Goal: Task Accomplishment & Management: Use online tool/utility

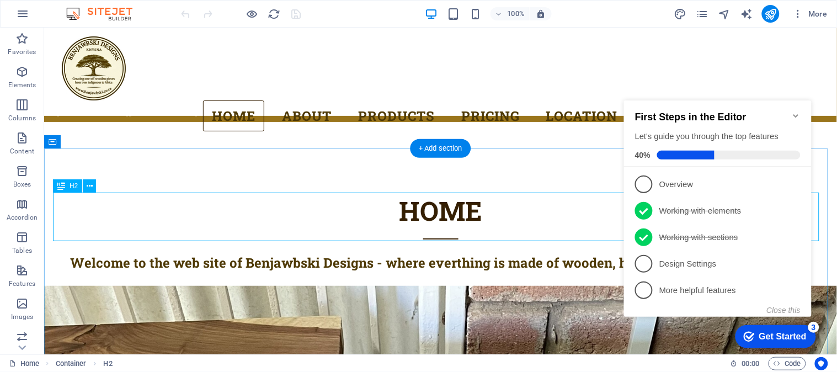
scroll to position [516, 0]
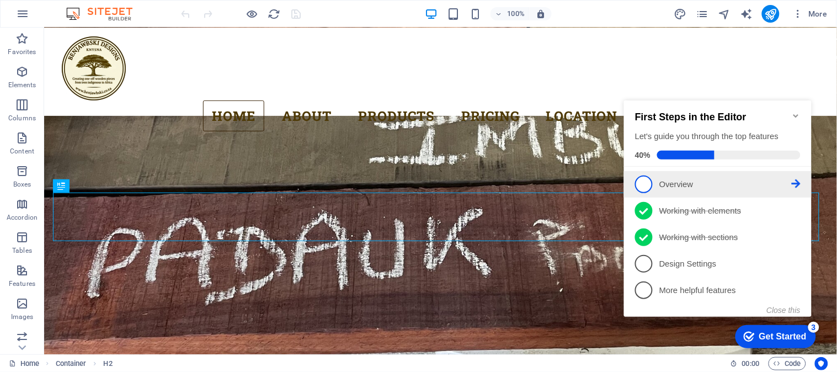
click at [646, 179] on span "1" at bounding box center [644, 184] width 18 height 18
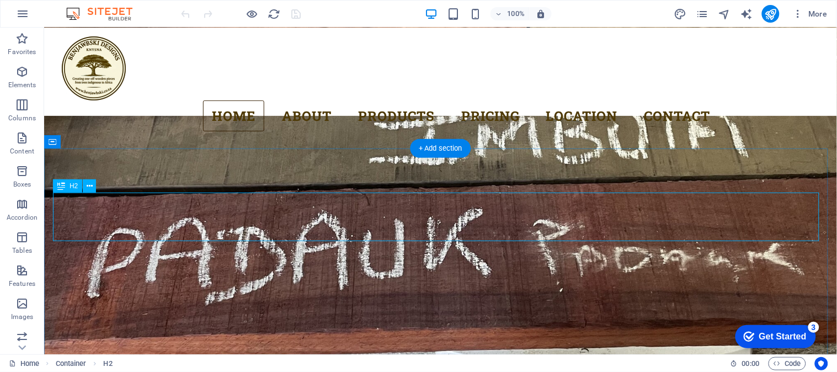
scroll to position [0, 0]
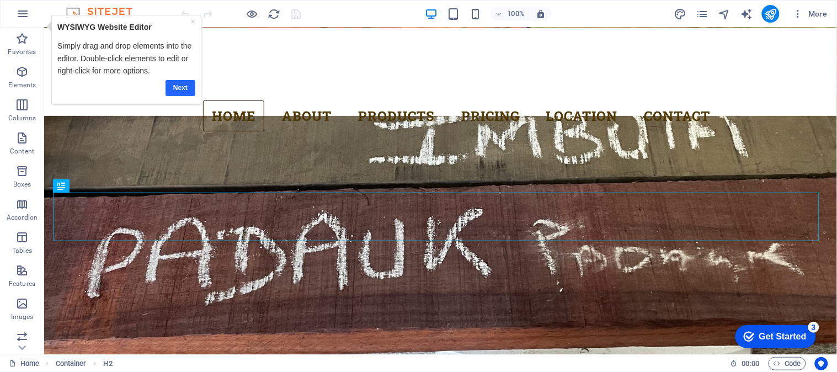
click at [180, 88] on link "Next" at bounding box center [181, 88] width 30 height 16
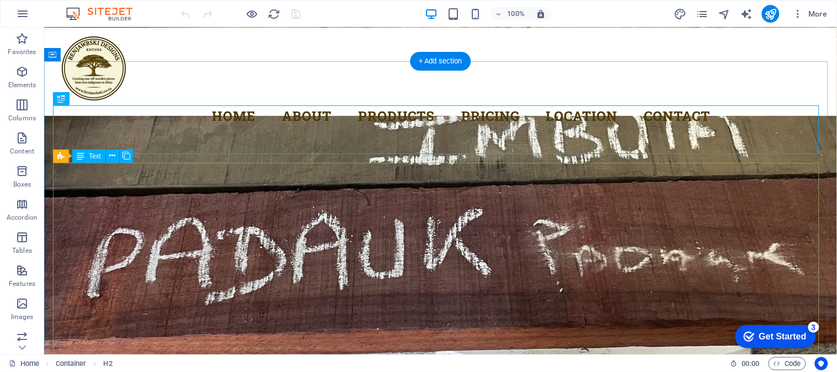
scroll to position [700, 0]
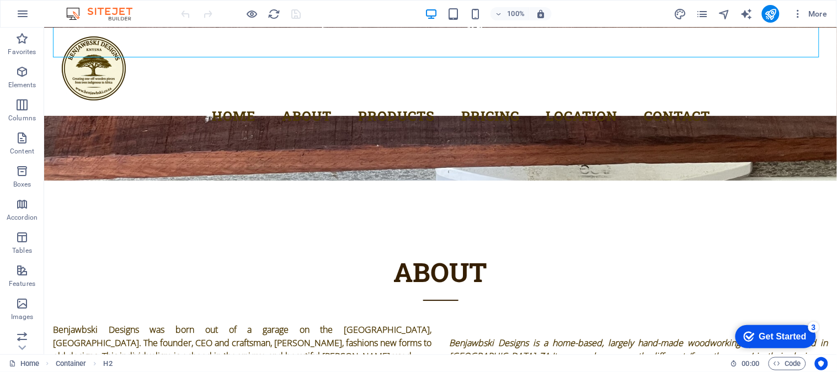
click at [772, 332] on div "Get Started" at bounding box center [782, 336] width 47 height 10
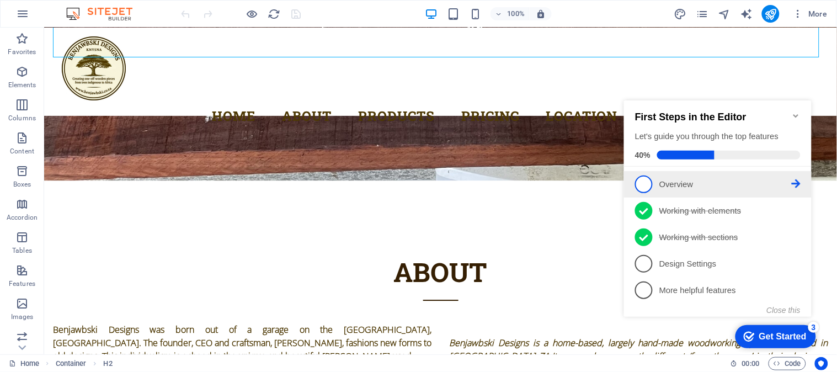
click at [637, 183] on span "1" at bounding box center [644, 184] width 18 height 18
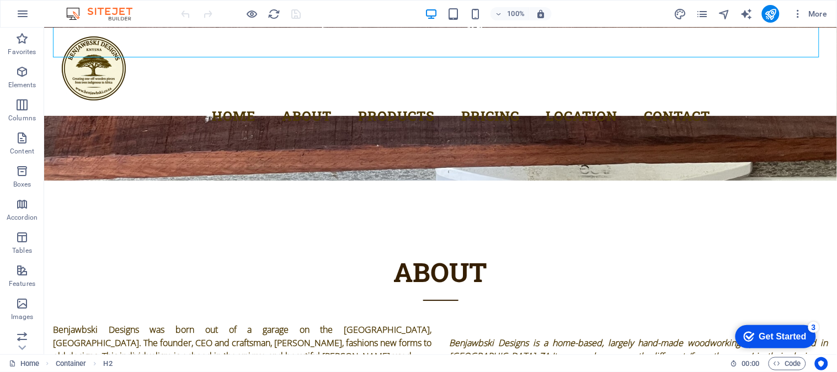
click at [786, 332] on div "Get Started" at bounding box center [782, 336] width 47 height 10
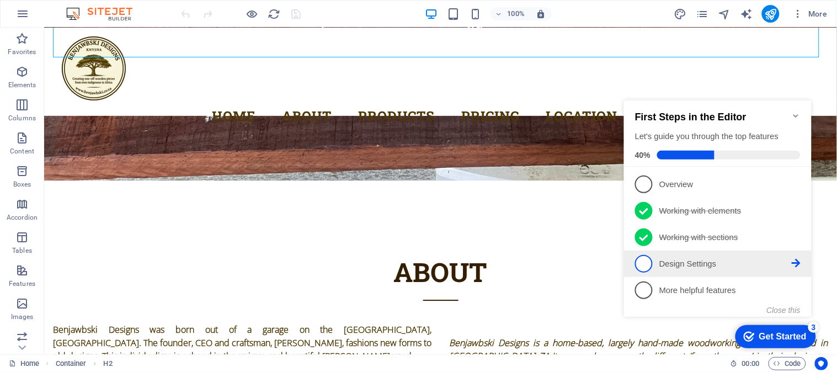
click at [644, 259] on span "4" at bounding box center [644, 263] width 18 height 18
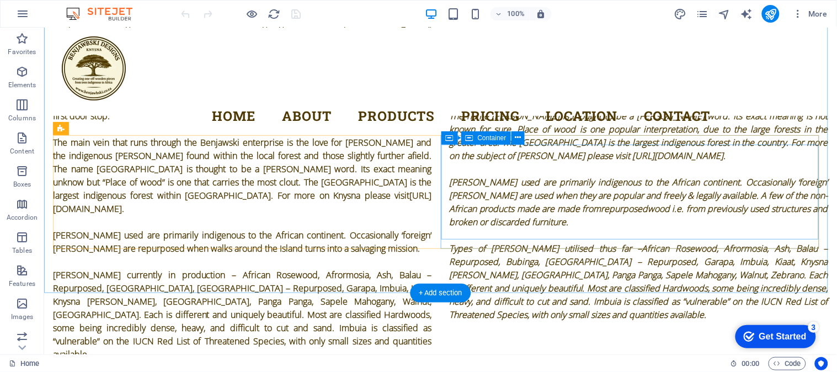
scroll to position [1007, 0]
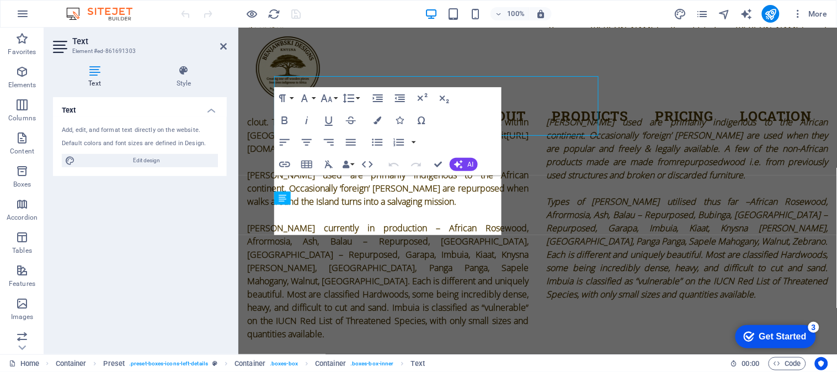
scroll to position [1093, 0]
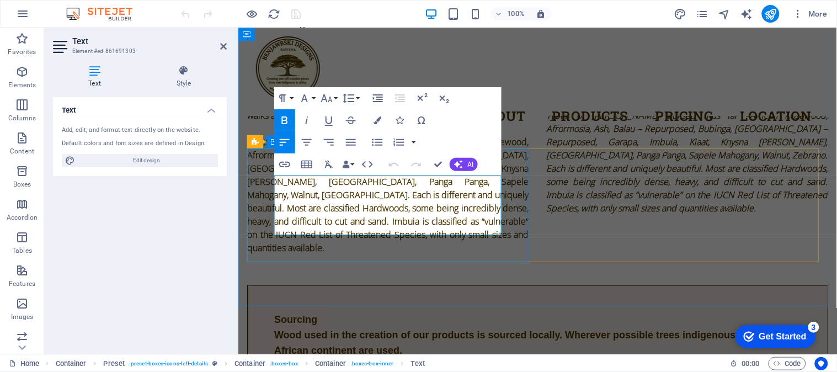
click at [446, 329] on span "ever possible trees indigenous to the African continent are used." at bounding box center [519, 342] width 491 height 26
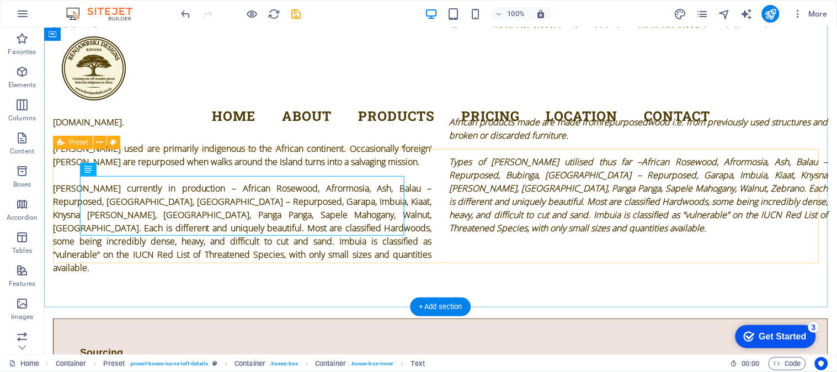
scroll to position [992, 0]
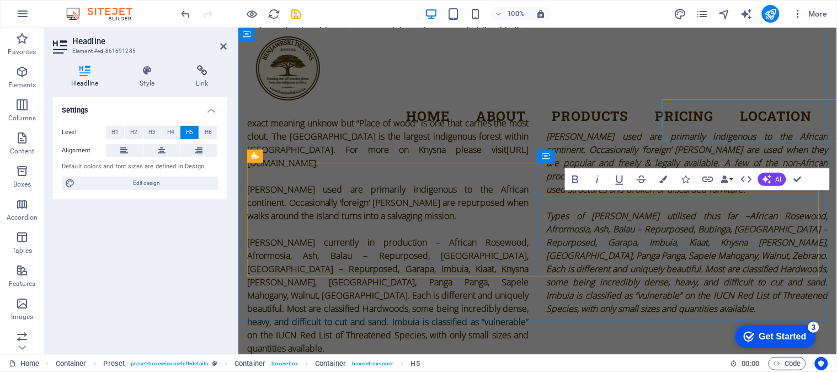
scroll to position [1078, 0]
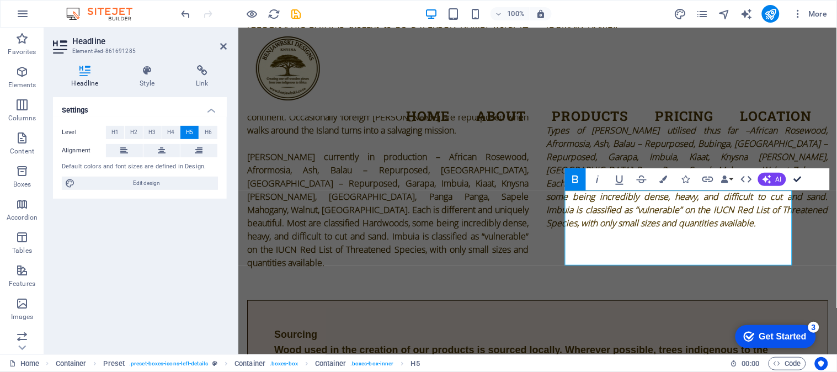
drag, startPoint x: 800, startPoint y: 174, endPoint x: 756, endPoint y: 147, distance: 51.8
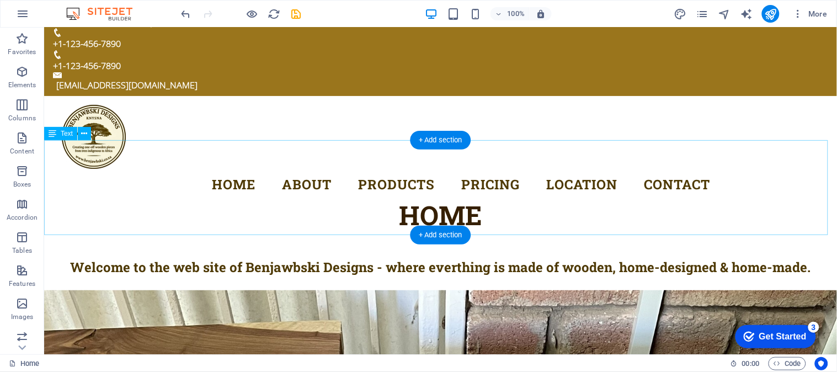
scroll to position [0, 0]
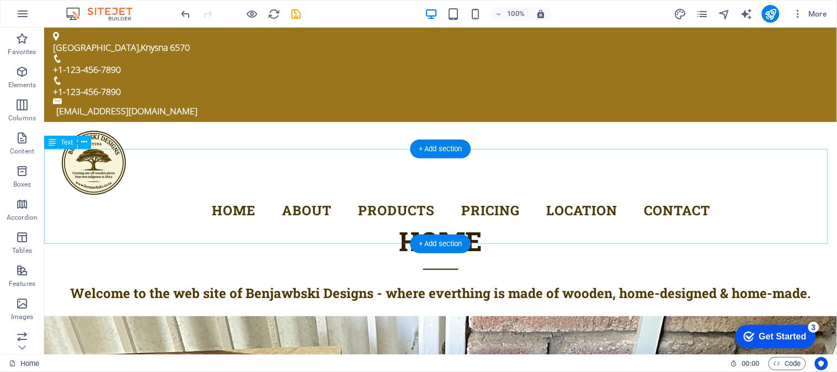
click at [589, 221] on div "Home Welcome to the web site of Benjawbski Designs - where everthing is made of…" at bounding box center [440, 268] width 793 height 95
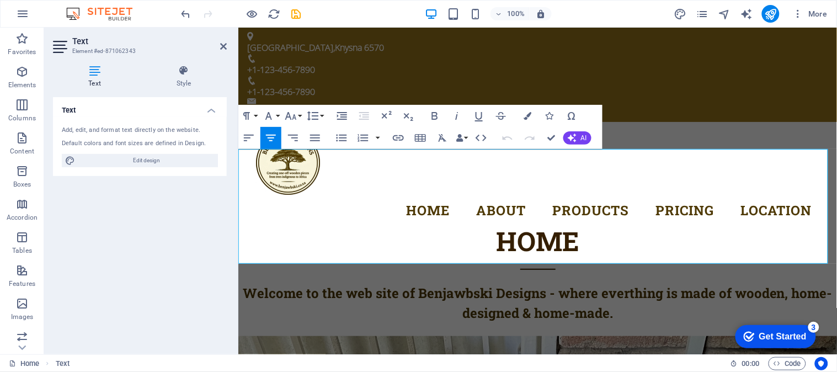
click at [763, 284] on span "Welcome to the web site of Benjawbski Designs - where everthing is made of wood…" at bounding box center [537, 303] width 590 height 38
drag, startPoint x: 553, startPoint y: 131, endPoint x: 509, endPoint y: 105, distance: 51.5
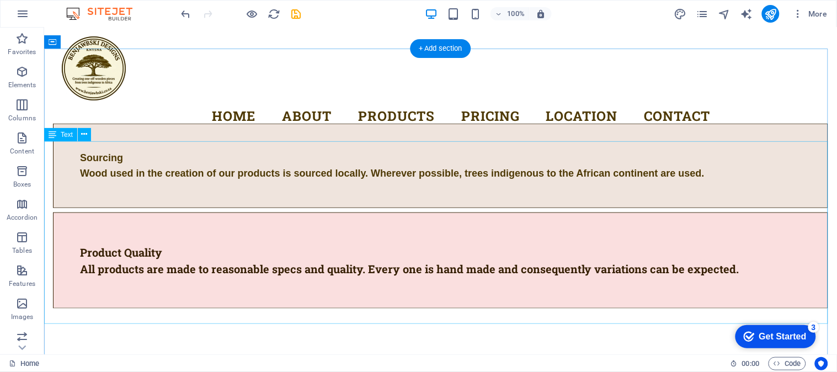
scroll to position [1349, 0]
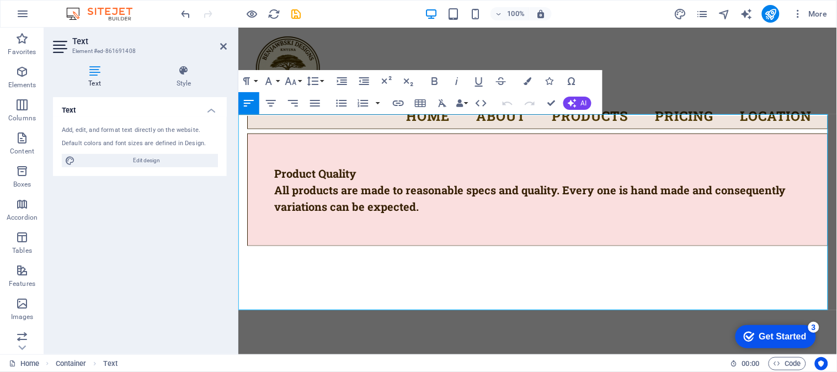
scroll to position [1448, 0]
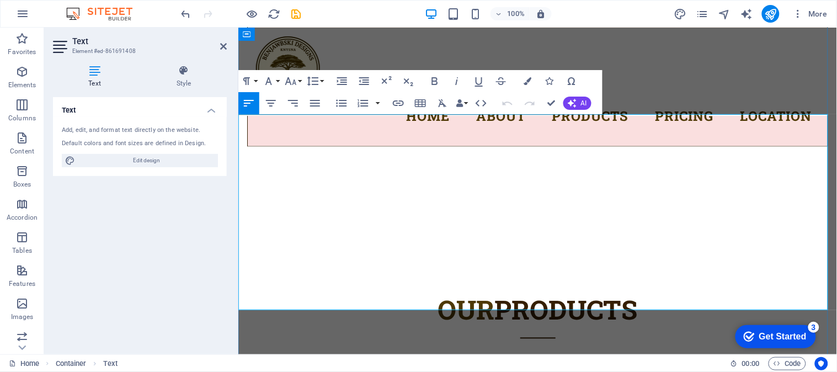
drag, startPoint x: 252, startPoint y: 240, endPoint x: 485, endPoint y: 268, distance: 234.5
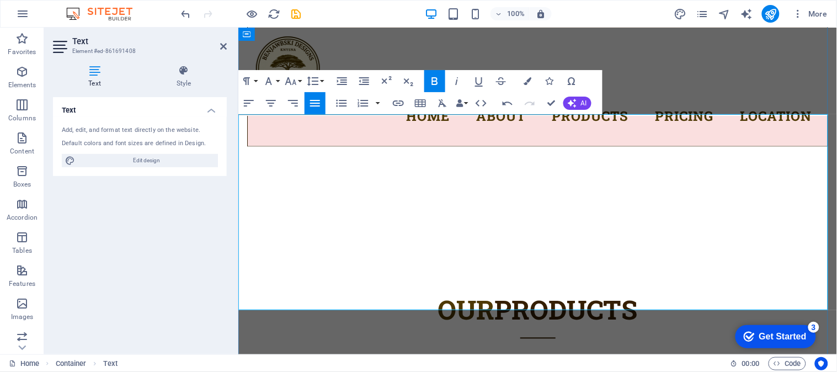
copy div "Tealights Table Holders differ in width, height, and depth."
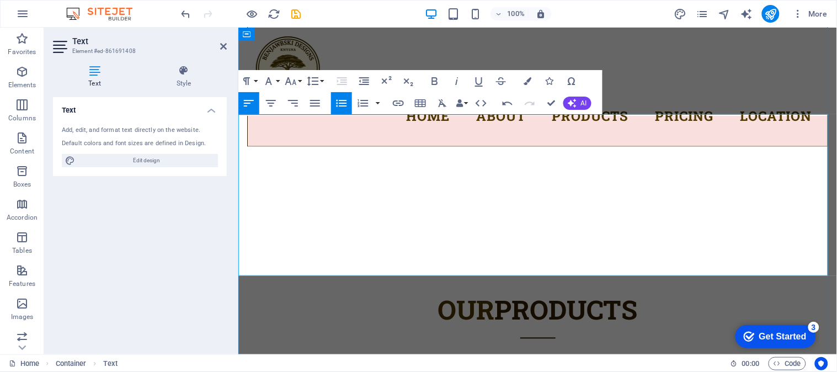
drag, startPoint x: 259, startPoint y: 230, endPoint x: 481, endPoint y: 232, distance: 221.9
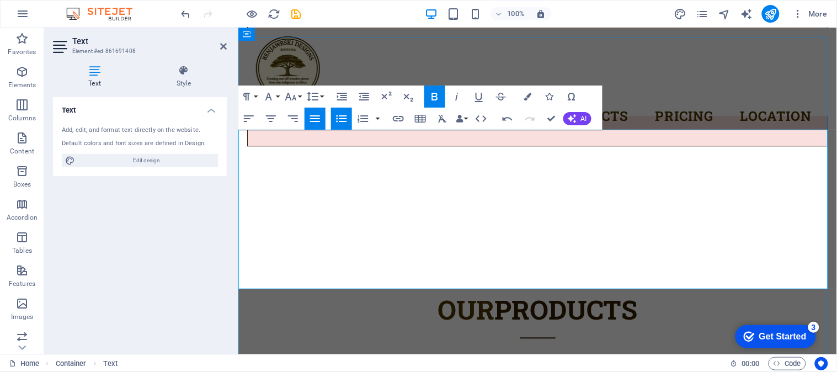
scroll to position [1387, 0]
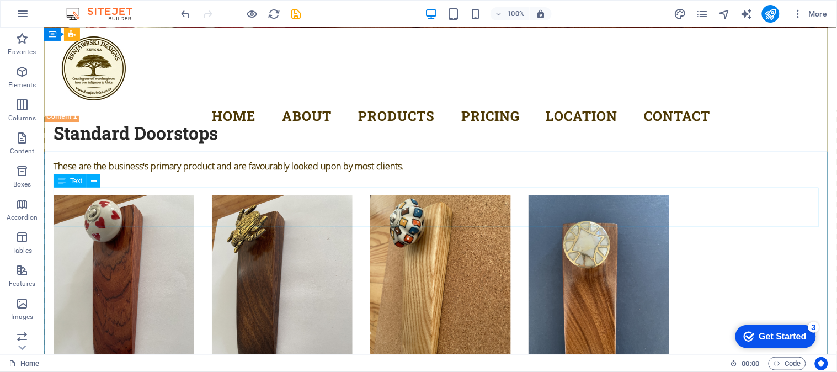
scroll to position [2034, 0]
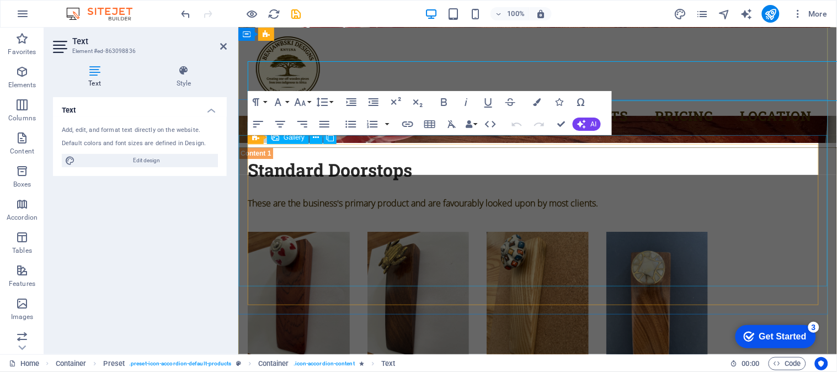
scroll to position [2161, 0]
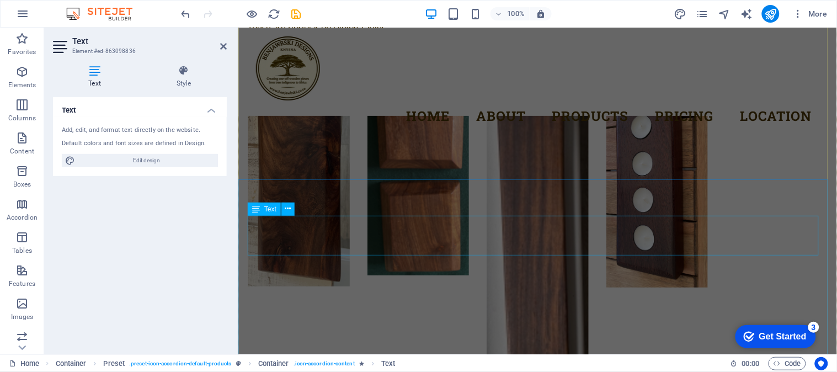
scroll to position [3203, 0]
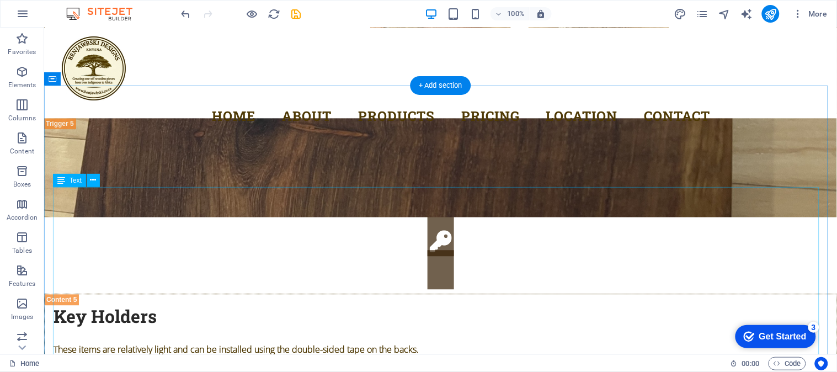
scroll to position [5030, 0]
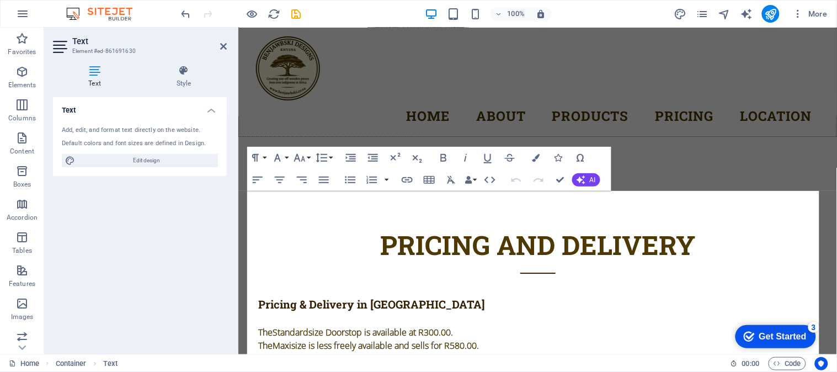
scroll to position [4511, 0]
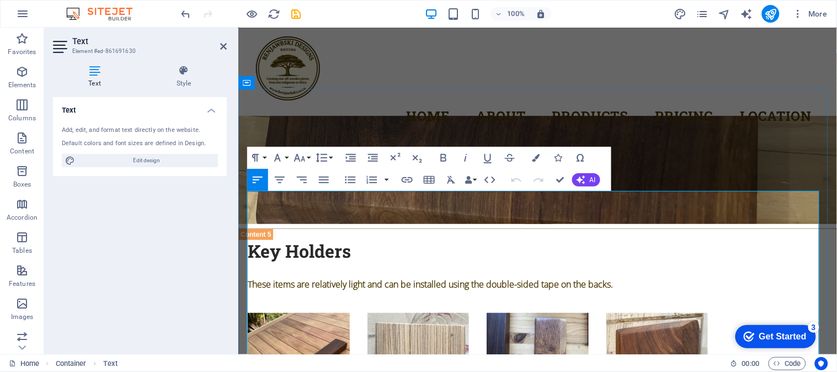
drag, startPoint x: 350, startPoint y: 243, endPoint x: 356, endPoint y: 244, distance: 6.2
drag, startPoint x: 489, startPoint y: 242, endPoint x: 496, endPoint y: 243, distance: 7.2
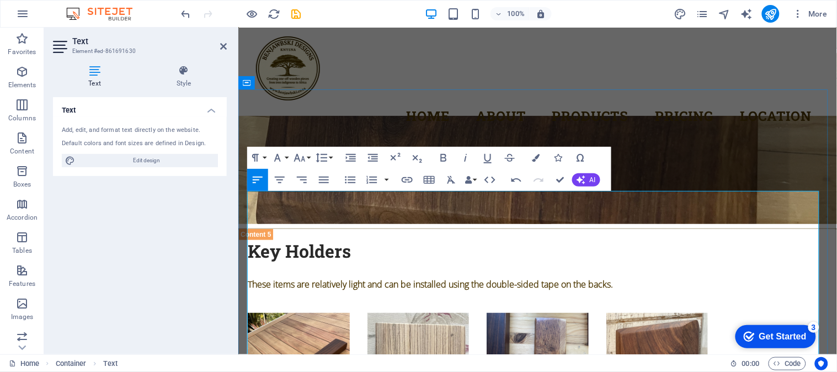
drag, startPoint x: 503, startPoint y: 244, endPoint x: 514, endPoint y: 246, distance: 11.7
drag, startPoint x: 504, startPoint y: 243, endPoint x: 516, endPoint y: 244, distance: 11.6
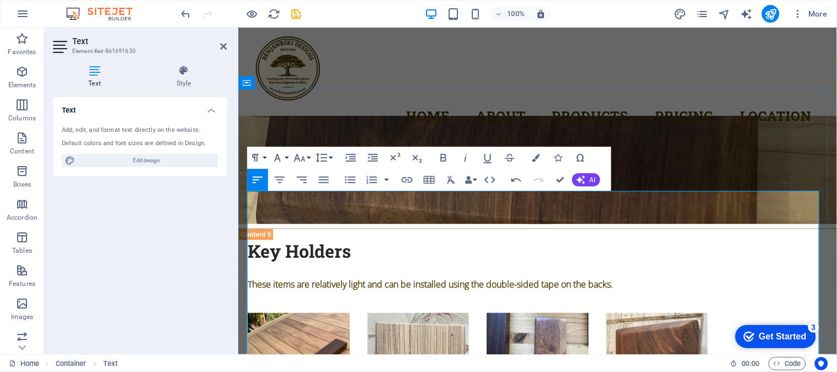
drag, startPoint x: 541, startPoint y: 240, endPoint x: 257, endPoint y: 244, distance: 284.3
copy p "Standard size Doorstops with ceramic knobs are available at R250.00."
drag, startPoint x: 377, startPoint y: 255, endPoint x: 406, endPoint y: 255, distance: 29.3
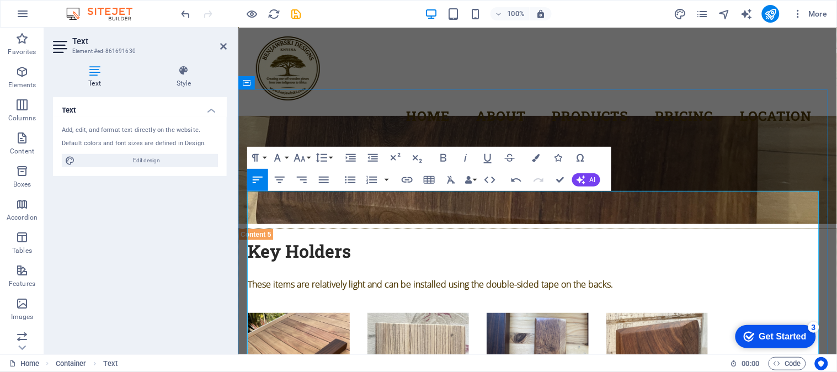
drag, startPoint x: 504, startPoint y: 258, endPoint x: 517, endPoint y: 259, distance: 13.3
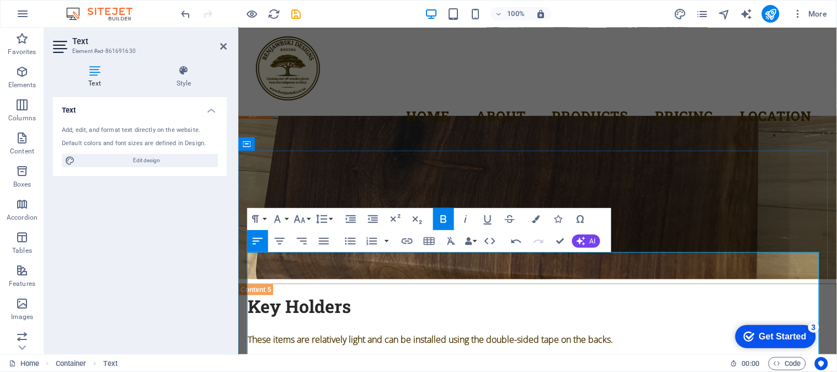
scroll to position [4450, 0]
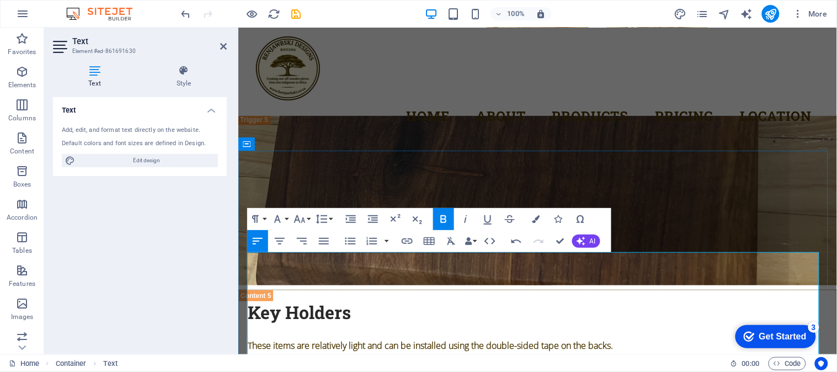
drag, startPoint x: 299, startPoint y: 316, endPoint x: 307, endPoint y: 321, distance: 9.9
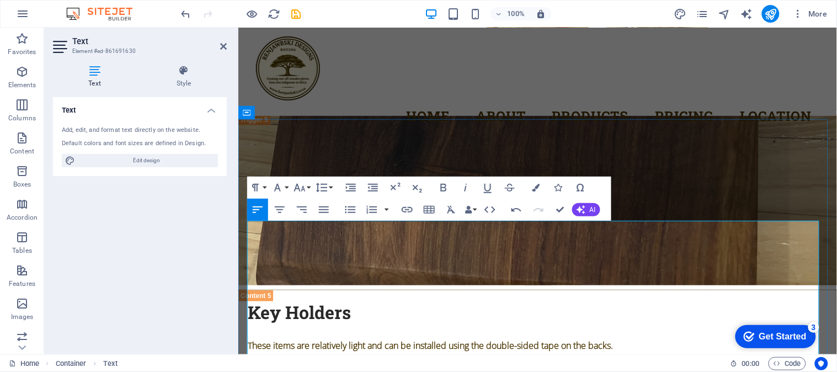
scroll to position [4572, 0]
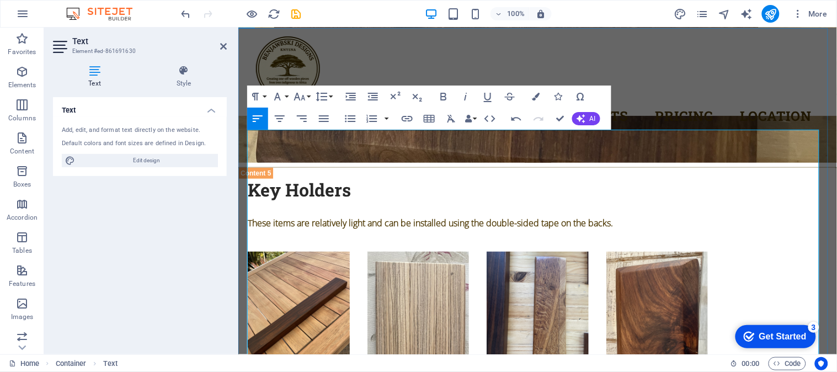
drag, startPoint x: 342, startPoint y: 178, endPoint x: 415, endPoint y: 182, distance: 72.9
click at [466, 98] on icon "button" at bounding box center [465, 96] width 13 height 13
drag, startPoint x: 343, startPoint y: 193, endPoint x: 416, endPoint y: 194, distance: 73.4
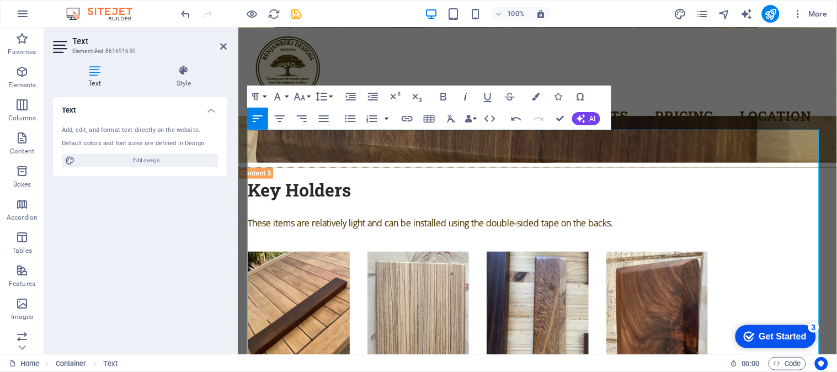
click at [464, 97] on icon "button" at bounding box center [465, 96] width 13 height 13
drag, startPoint x: 278, startPoint y: 207, endPoint x: 303, endPoint y: 208, distance: 24.9
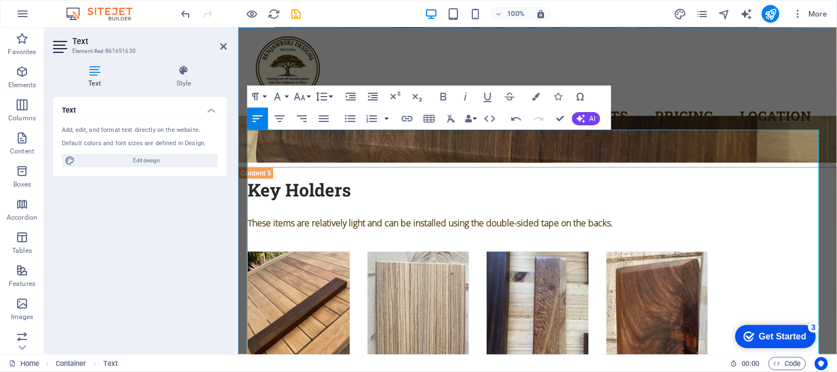
drag, startPoint x: 259, startPoint y: 220, endPoint x: 316, endPoint y: 222, distance: 57.4
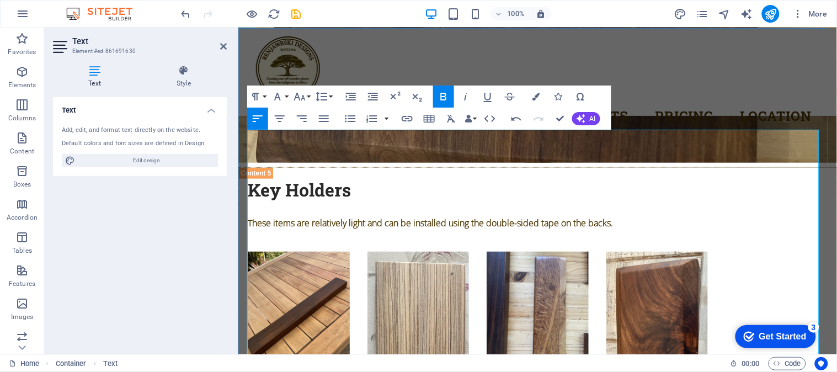
drag, startPoint x: 427, startPoint y: 217, endPoint x: 432, endPoint y: 221, distance: 5.9
drag, startPoint x: 259, startPoint y: 183, endPoint x: 336, endPoint y: 183, distance: 77.3
drag, startPoint x: 259, startPoint y: 195, endPoint x: 338, endPoint y: 194, distance: 78.9
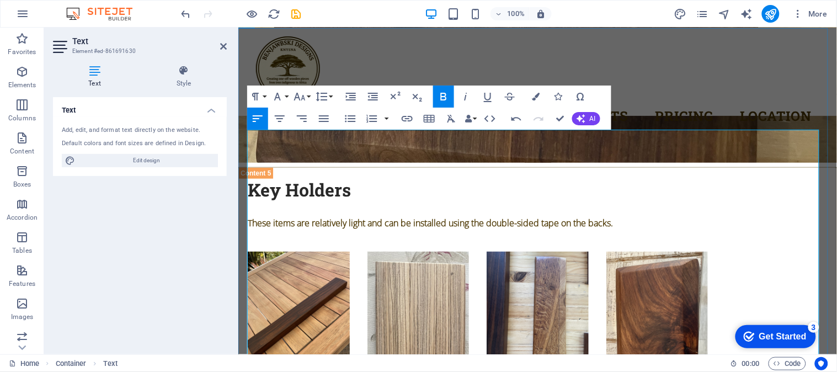
drag, startPoint x: 260, startPoint y: 206, endPoint x: 312, endPoint y: 207, distance: 51.9
drag, startPoint x: 257, startPoint y: 217, endPoint x: 303, endPoint y: 217, distance: 45.8
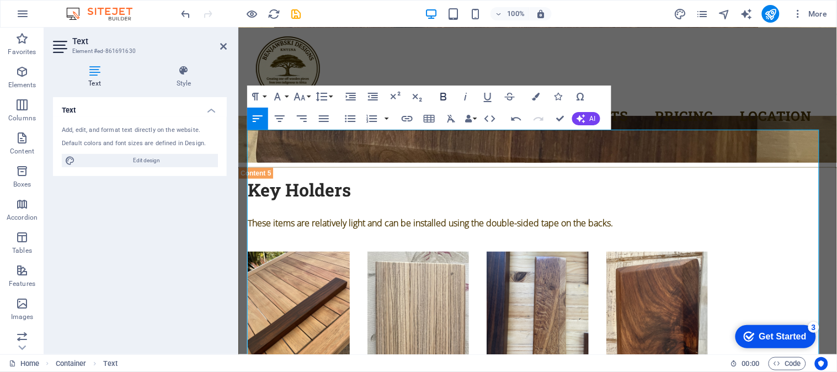
click at [446, 97] on icon "button" at bounding box center [443, 96] width 13 height 13
click at [446, 98] on icon "button" at bounding box center [443, 96] width 13 height 13
drag, startPoint x: 281, startPoint y: 179, endPoint x: 337, endPoint y: 178, distance: 55.2
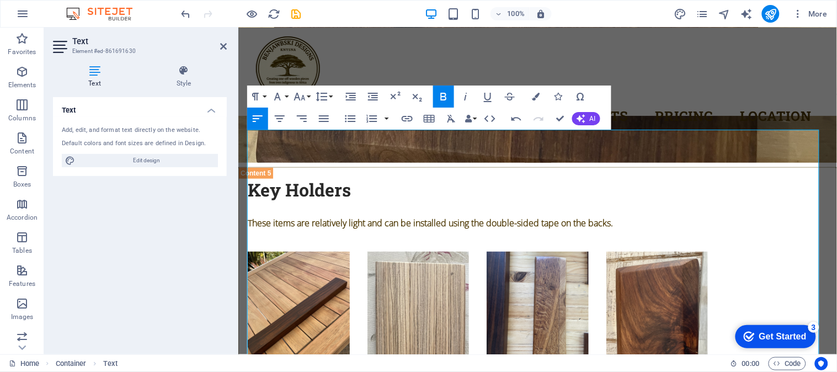
click at [443, 94] on icon "button" at bounding box center [443, 96] width 13 height 13
drag, startPoint x: 748, startPoint y: 221, endPoint x: 764, endPoint y: 237, distance: 21.9
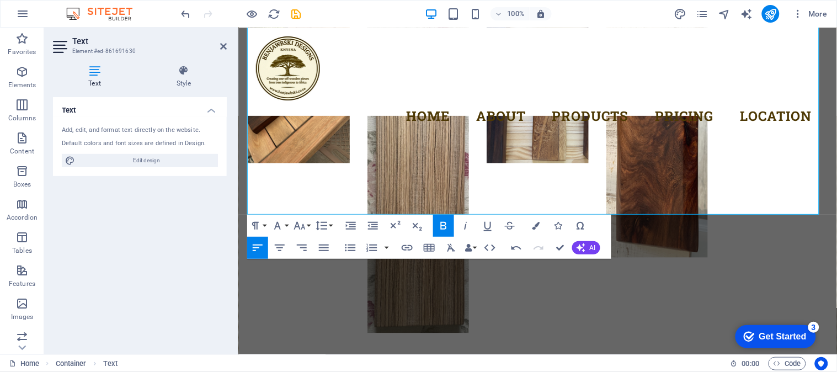
scroll to position [4879, 0]
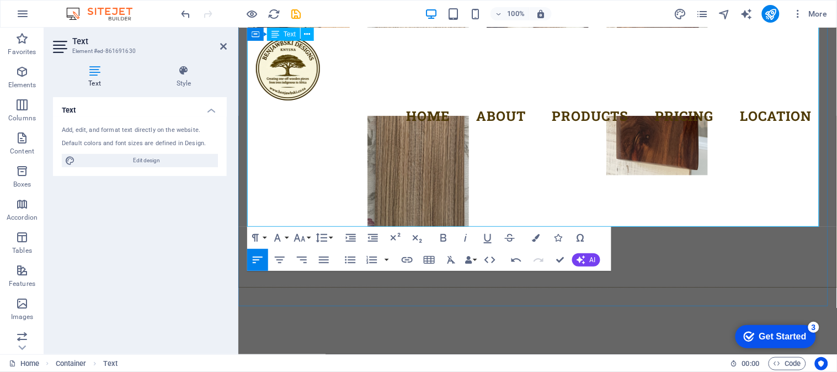
drag, startPoint x: 272, startPoint y: 208, endPoint x: 300, endPoint y: 210, distance: 28.3
drag, startPoint x: 267, startPoint y: 190, endPoint x: 327, endPoint y: 190, distance: 59.6
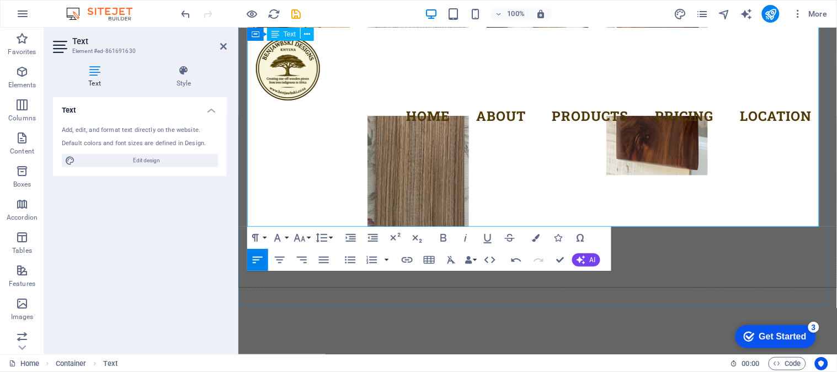
drag, startPoint x: 274, startPoint y: 208, endPoint x: 298, endPoint y: 209, distance: 23.8
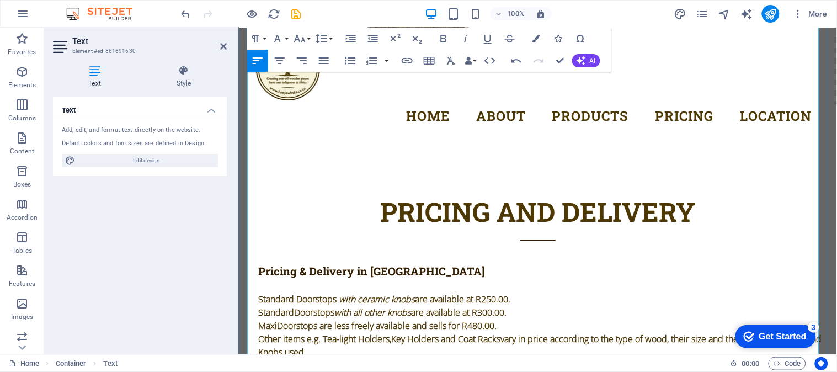
scroll to position [5002, 0]
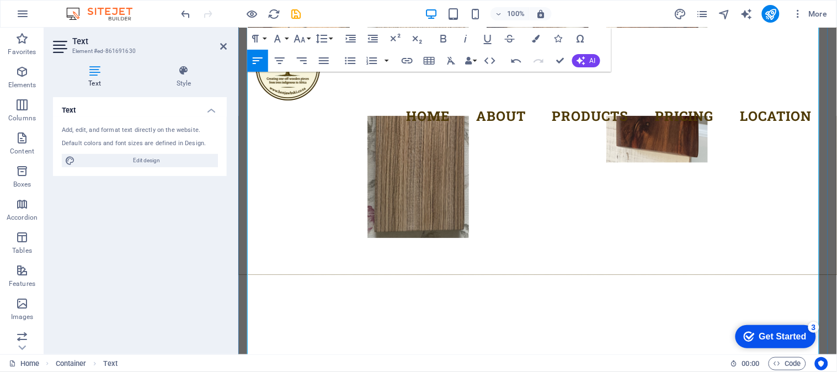
scroll to position [4879, 0]
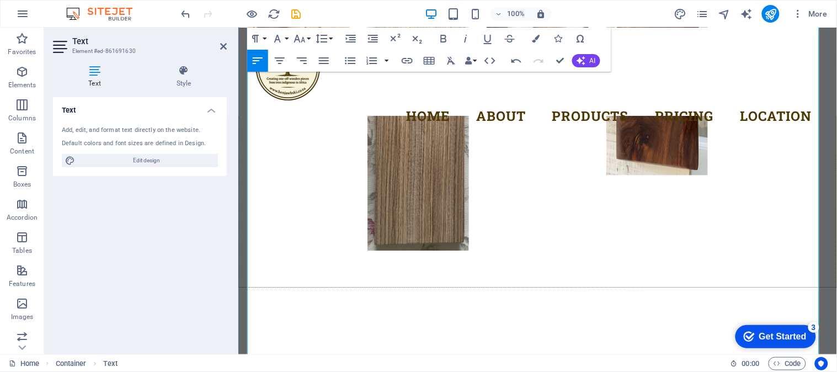
click at [184, 73] on icon at bounding box center [184, 70] width 86 height 11
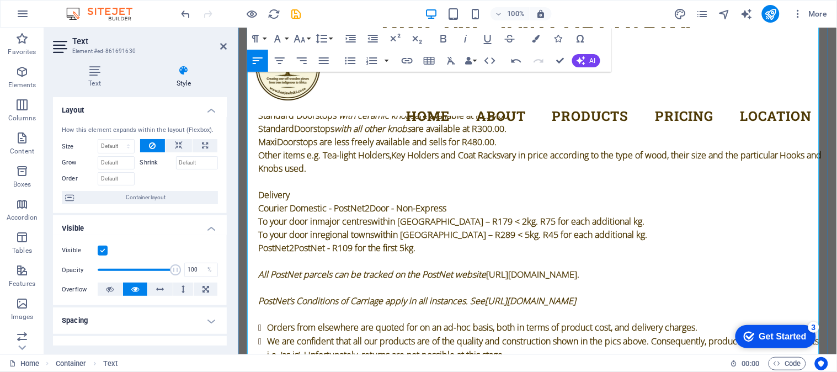
scroll to position [5308, 0]
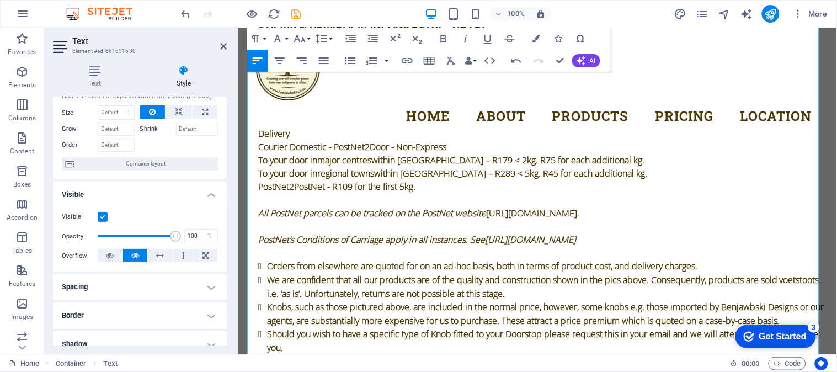
scroll to position [0, 0]
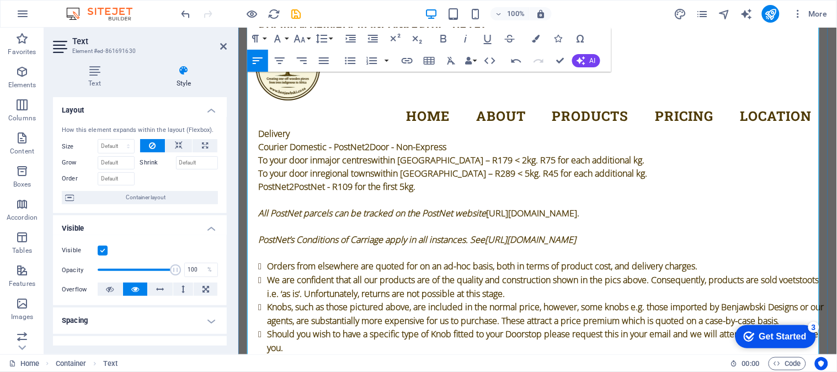
click at [222, 42] on icon at bounding box center [223, 46] width 7 height 9
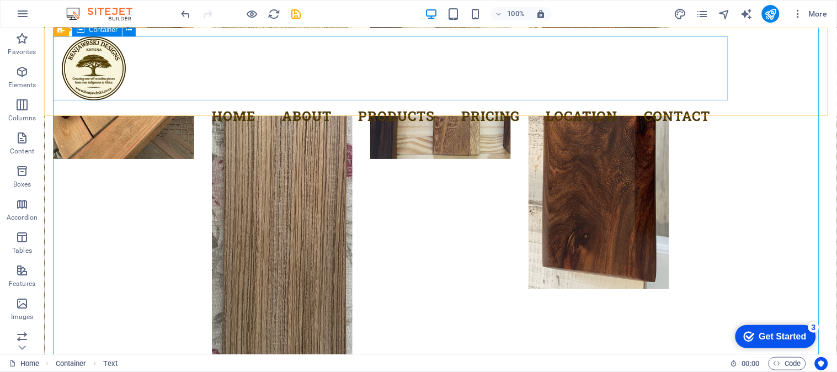
scroll to position [5767, 0]
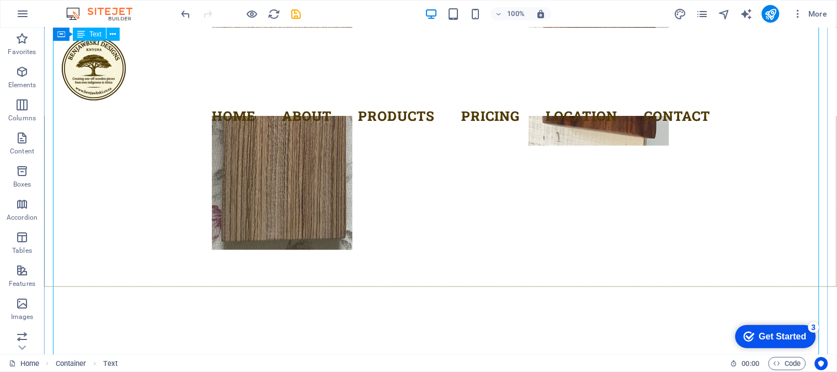
scroll to position [5399, 0]
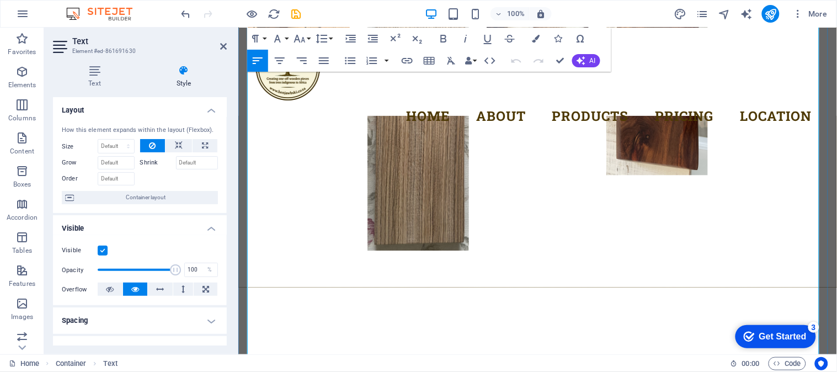
scroll to position [5002, 0]
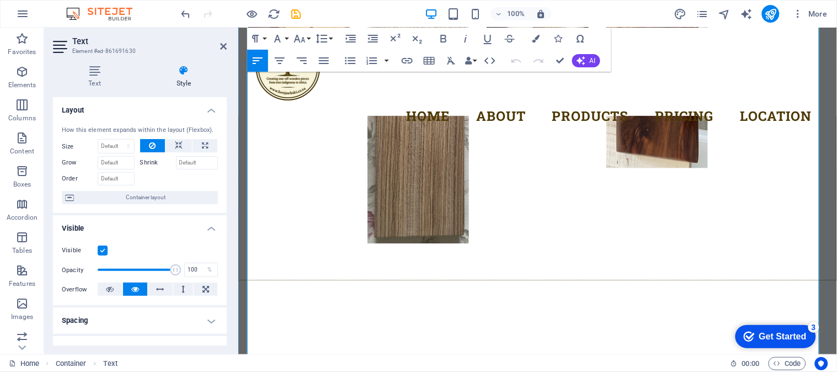
scroll to position [4879, 0]
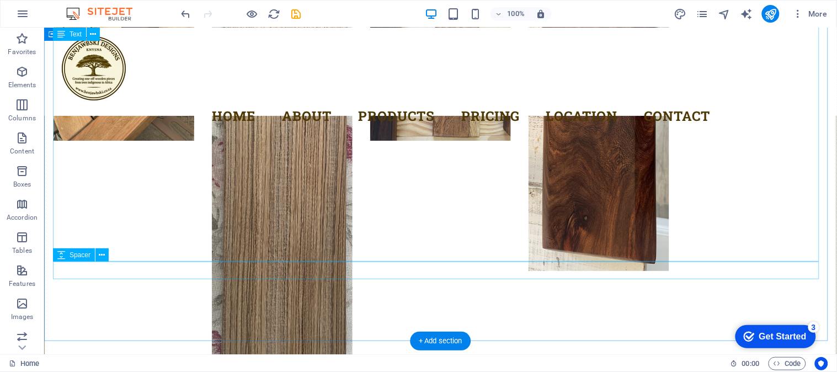
scroll to position [5289, 0]
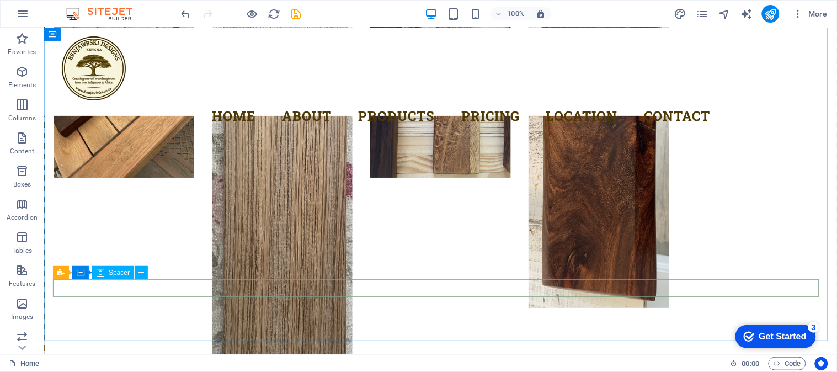
click at [109, 273] on span "Spacer" at bounding box center [119, 272] width 21 height 7
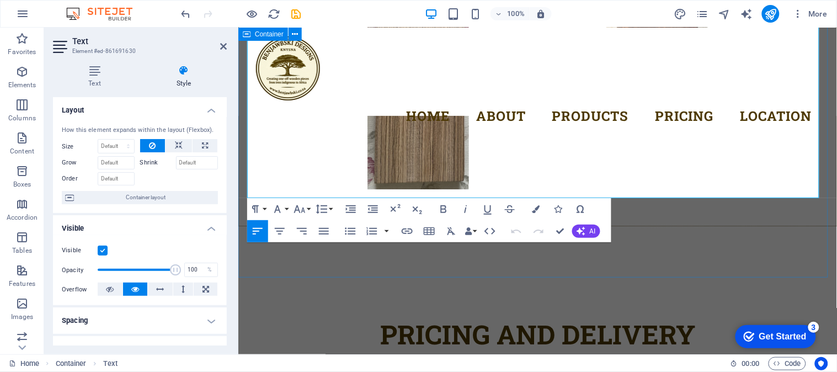
scroll to position [4879, 0]
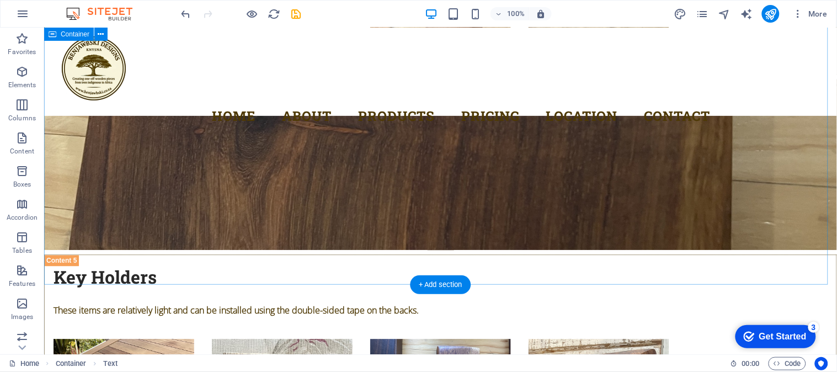
scroll to position [5412, 0]
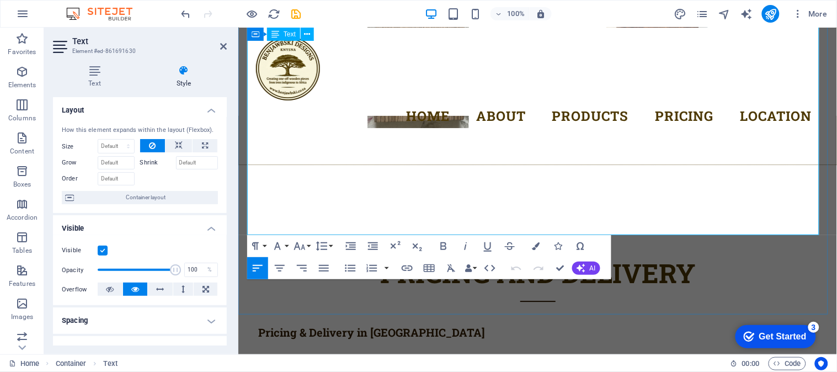
scroll to position [4879, 0]
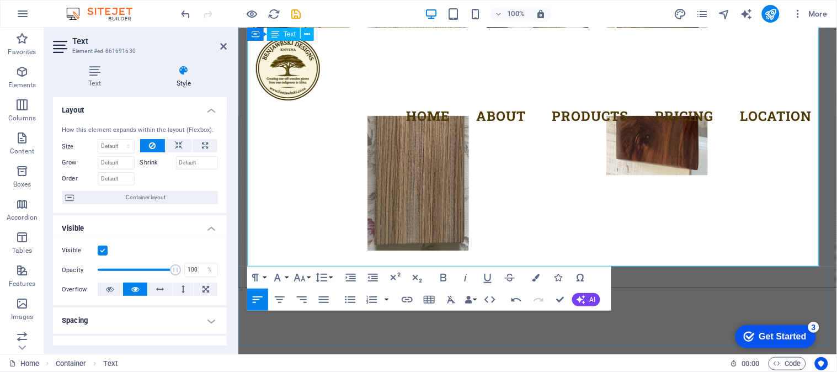
drag, startPoint x: 221, startPoint y: 46, endPoint x: 341, endPoint y: 148, distance: 157.0
click at [221, 46] on icon at bounding box center [223, 46] width 7 height 9
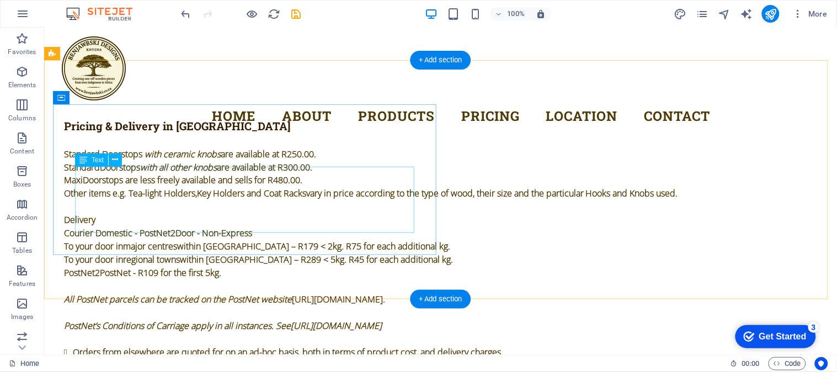
scroll to position [5596, 0]
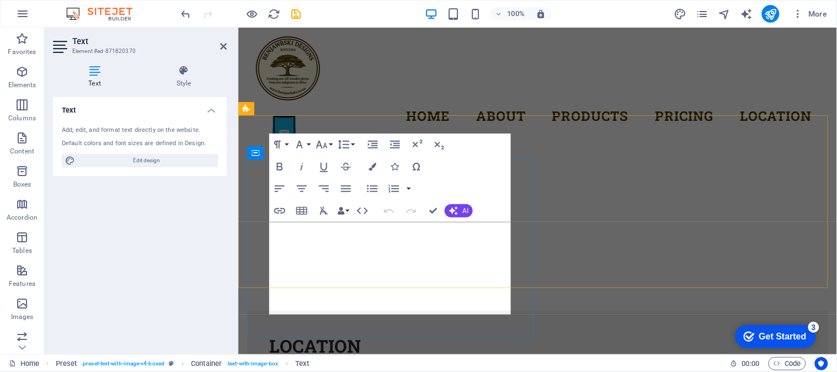
scroll to position [5137, 0]
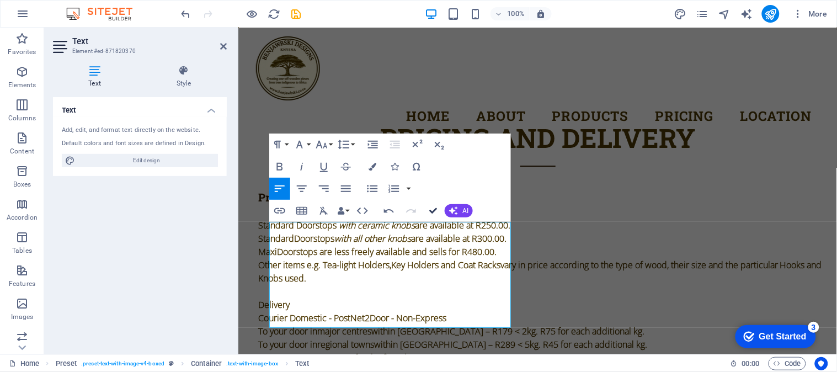
drag, startPoint x: 432, startPoint y: 211, endPoint x: 388, endPoint y: 184, distance: 51.8
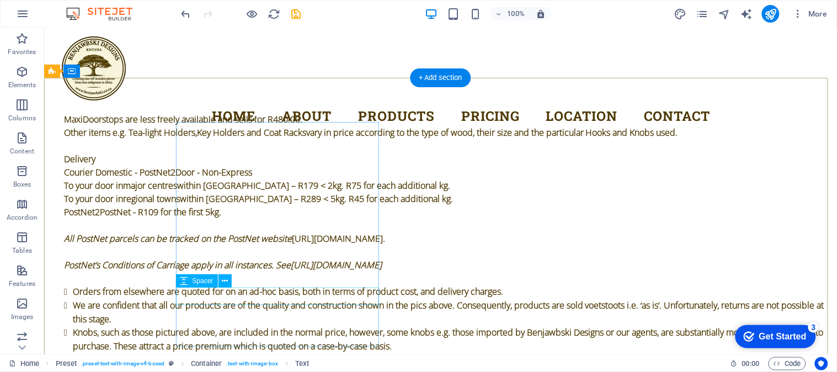
scroll to position [5902, 0]
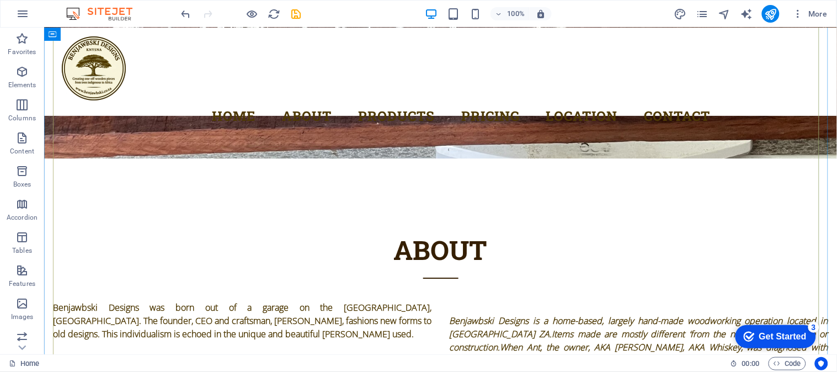
scroll to position [784, 0]
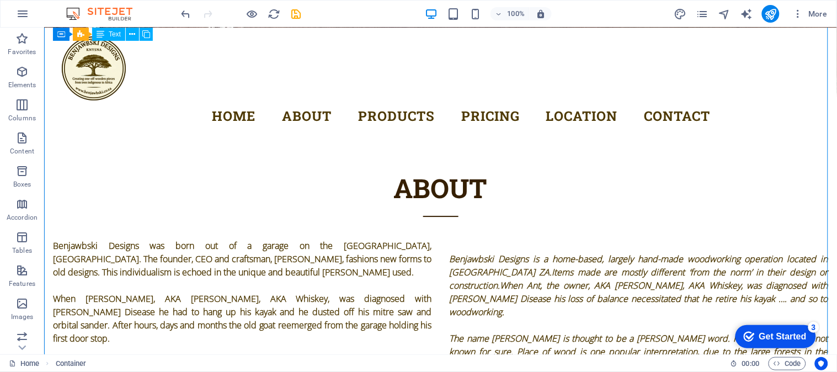
drag, startPoint x: 173, startPoint y: 293, endPoint x: 77, endPoint y: 180, distance: 147.6
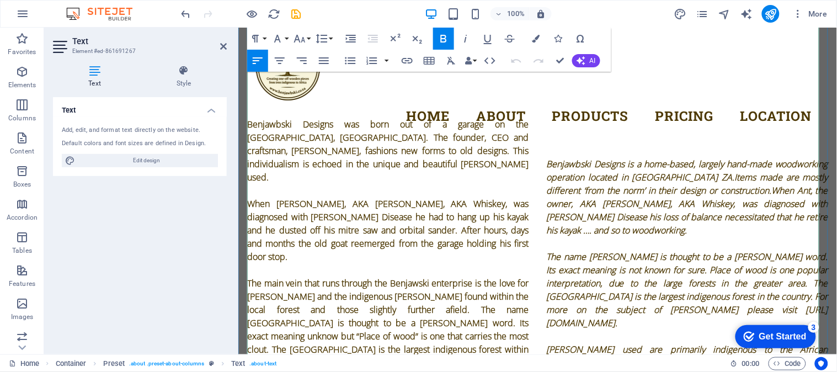
scroll to position [902, 0]
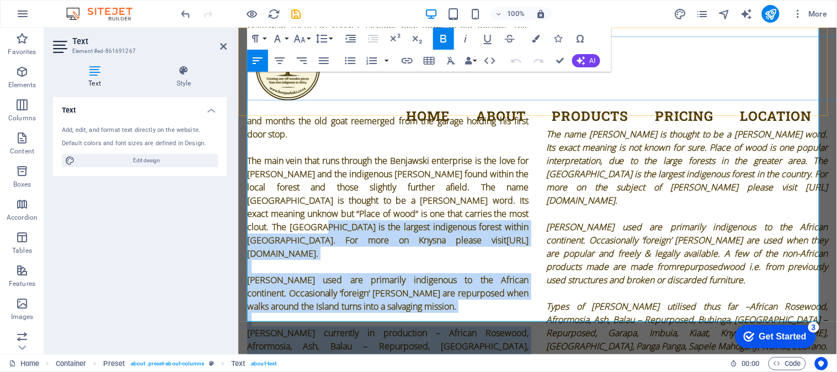
drag, startPoint x: 337, startPoint y: 288, endPoint x: 253, endPoint y: 99, distance: 206.3
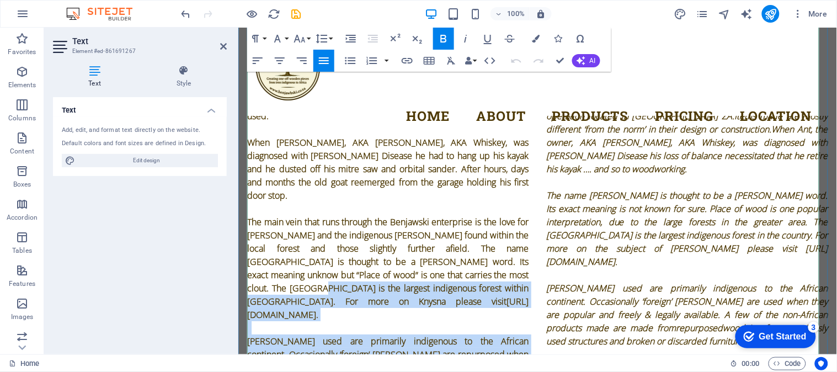
scroll to position [963, 0]
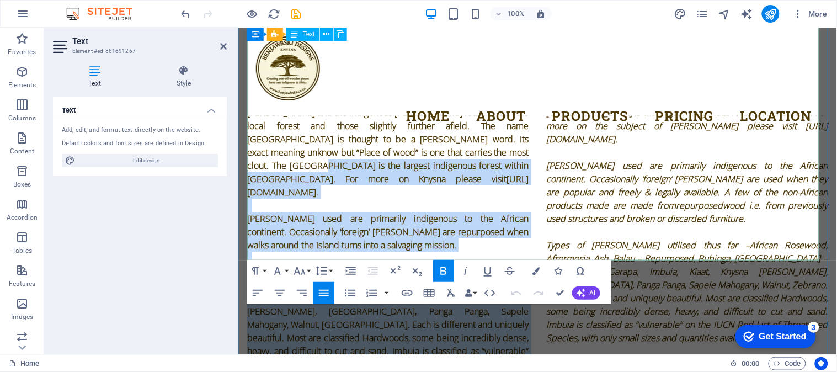
click at [338, 264] on p "[PERSON_NAME] currently in production – African Rosewood, Afrormosia, Ash, Bala…" at bounding box center [388, 323] width 282 height 119
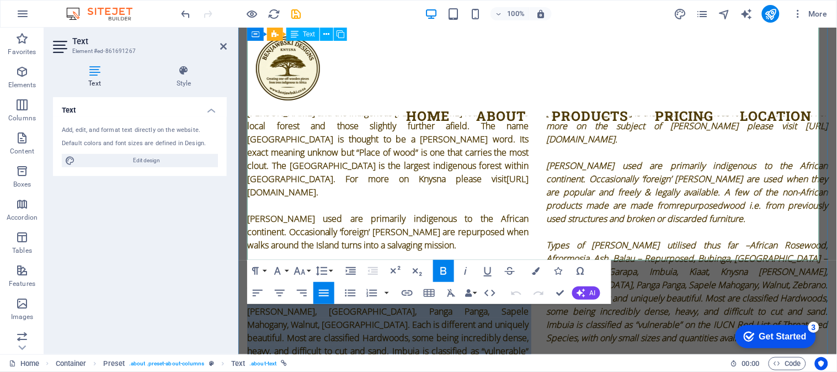
drag, startPoint x: 343, startPoint y: 228, endPoint x: 268, endPoint y: 125, distance: 127.2
click at [268, 125] on div "Benjawbski Designs was born out of a garage on the [GEOGRAPHIC_DATA], [GEOGRAPH…" at bounding box center [537, 158] width 581 height 477
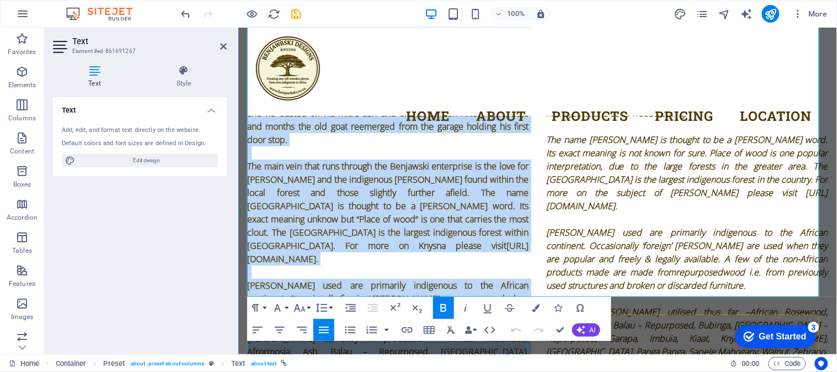
scroll to position [926, 0]
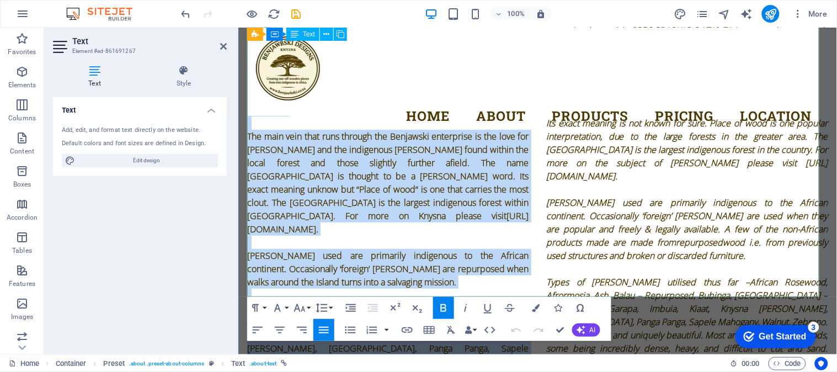
drag, startPoint x: 247, startPoint y: 147, endPoint x: 355, endPoint y: 272, distance: 165.5
click at [355, 272] on div "Benjawbski Designs was born out of a garage on the [GEOGRAPHIC_DATA], [GEOGRAPH…" at bounding box center [537, 195] width 581 height 477
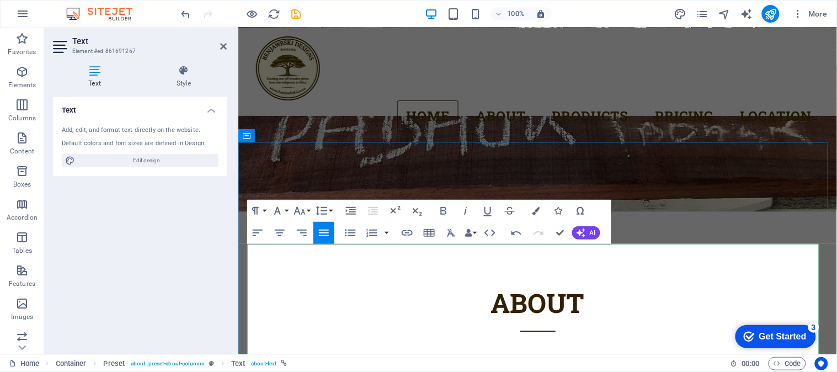
scroll to position [529, 0]
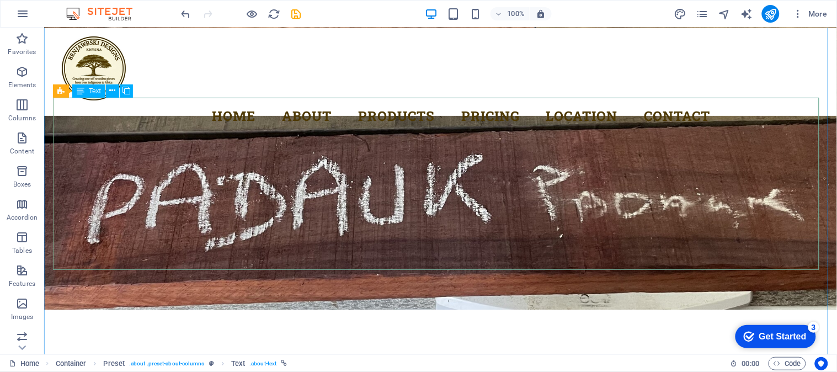
scroll to position [693, 0]
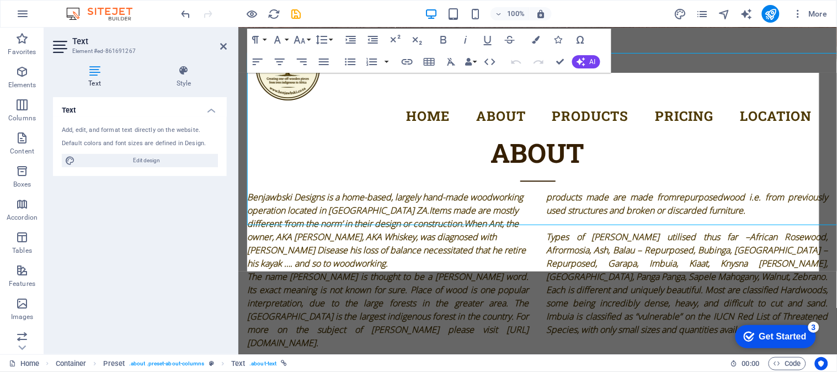
scroll to position [714, 0]
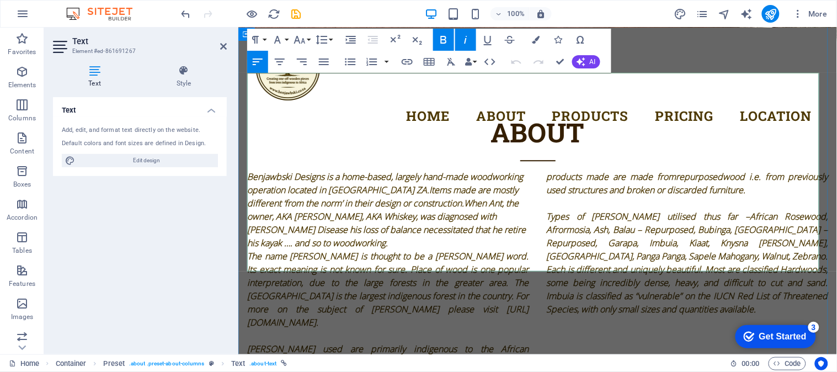
click at [397, 169] on p "Benjawbski Designs is a home-based, largely hand-made woodworking operation loc…" at bounding box center [388, 208] width 282 height 79
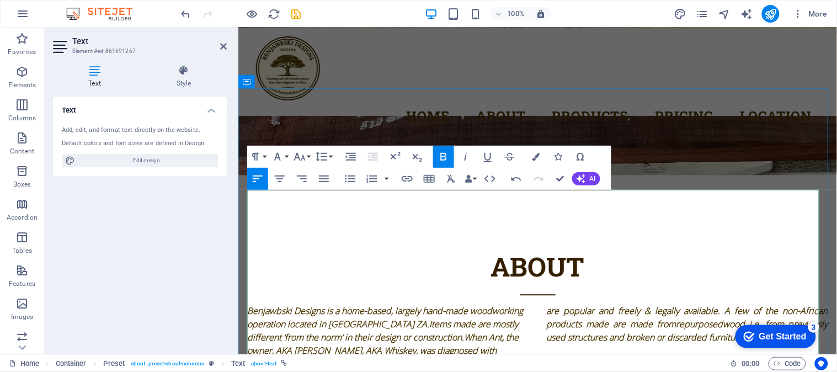
scroll to position [597, 0]
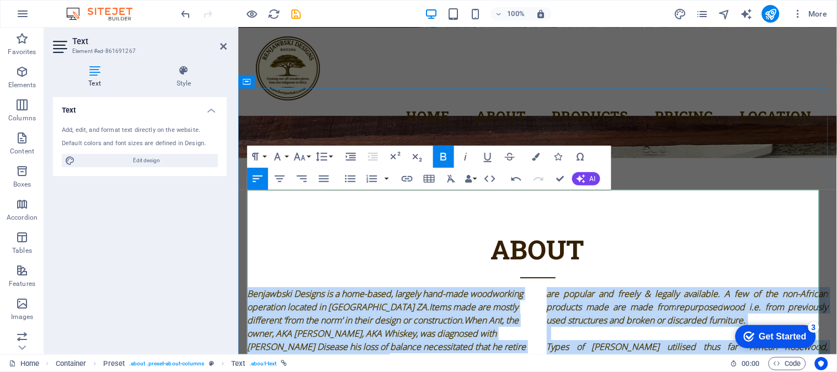
drag, startPoint x: 248, startPoint y: 253, endPoint x: 621, endPoint y: 324, distance: 379.7
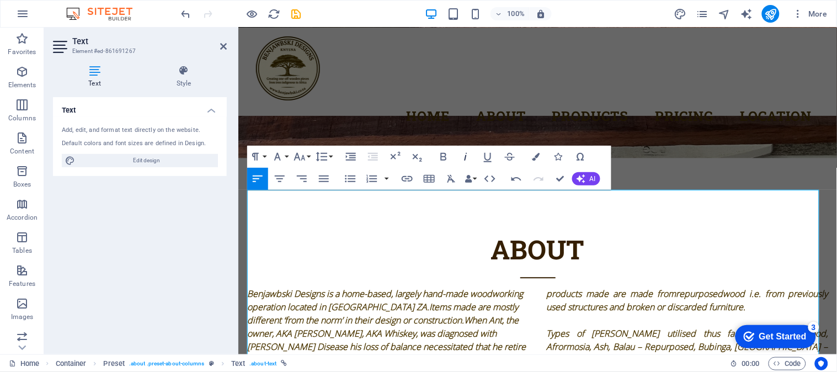
click at [468, 156] on icon "button" at bounding box center [465, 156] width 13 height 13
click at [466, 157] on icon "button" at bounding box center [465, 156] width 13 height 13
click at [464, 156] on icon "button" at bounding box center [465, 156] width 13 height 13
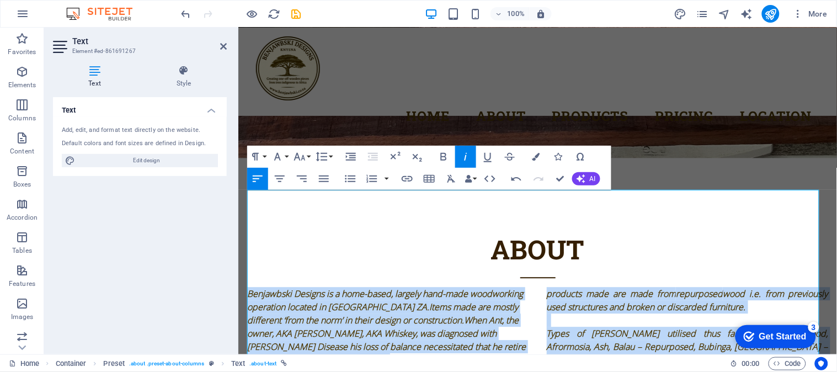
drag, startPoint x: 626, startPoint y: 331, endPoint x: 593, endPoint y: 216, distance: 119.1
click at [462, 160] on icon "button" at bounding box center [465, 156] width 13 height 13
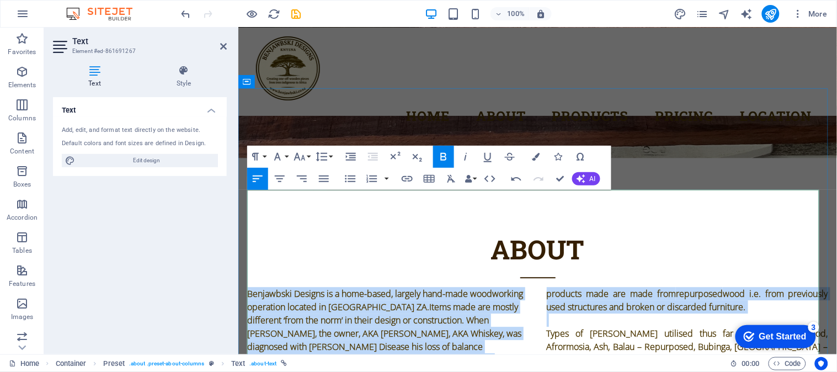
click at [373, 366] on p "​" at bounding box center [388, 372] width 282 height 13
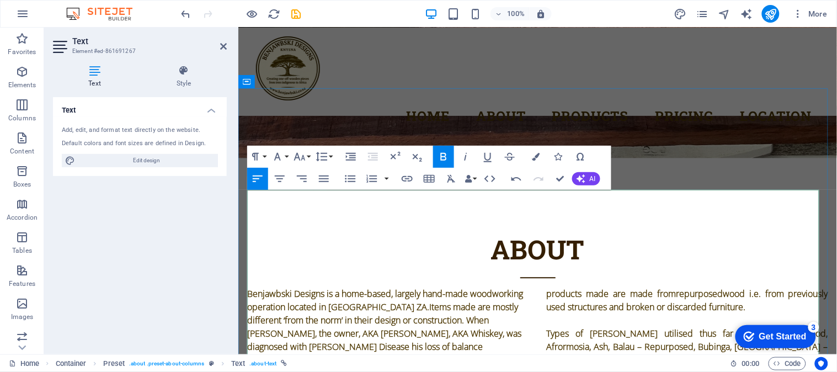
click at [622, 326] on p "Types of [PERSON_NAME] utilised thus far – African Rosewood, Afrormosia, Ash, B…" at bounding box center [687, 379] width 282 height 106
drag, startPoint x: 543, startPoint y: 249, endPoint x: 613, endPoint y: 252, distance: 69.6
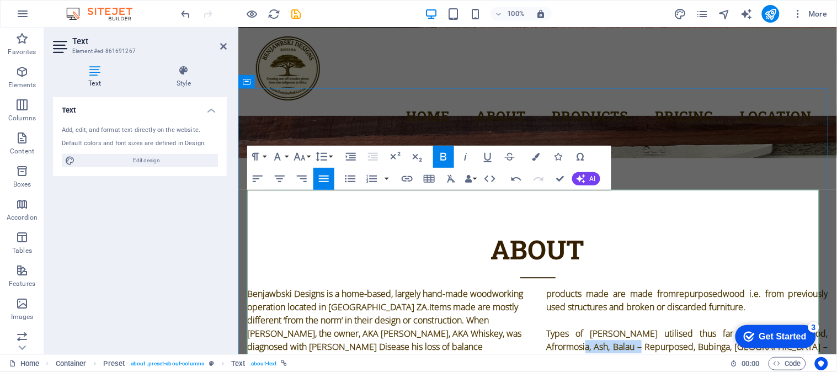
click at [610, 340] on span "Balau – Repurpo" at bounding box center [643, 346] width 67 height 12
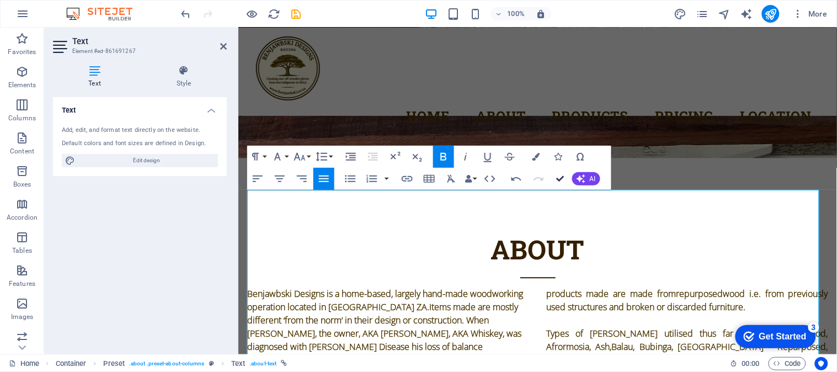
drag, startPoint x: 561, startPoint y: 177, endPoint x: 518, endPoint y: 150, distance: 51.6
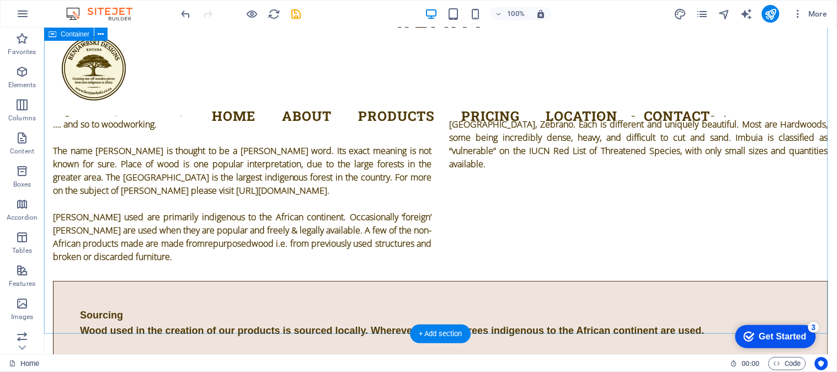
scroll to position [822, 0]
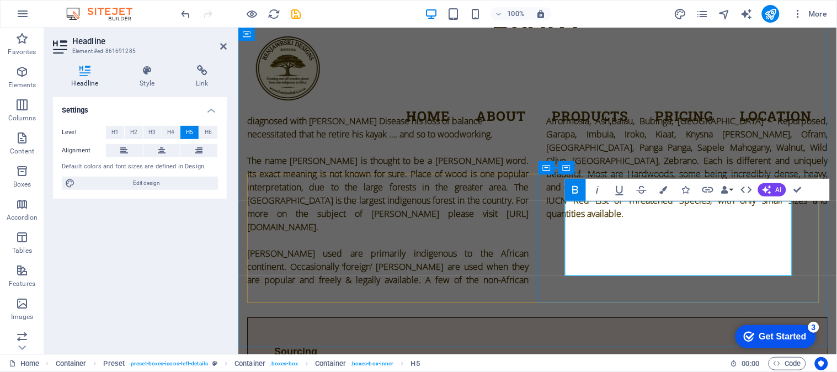
scroll to position [855, 0]
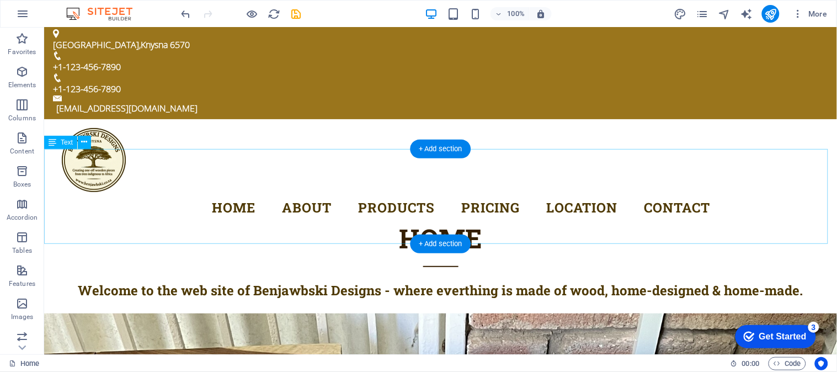
scroll to position [0, 0]
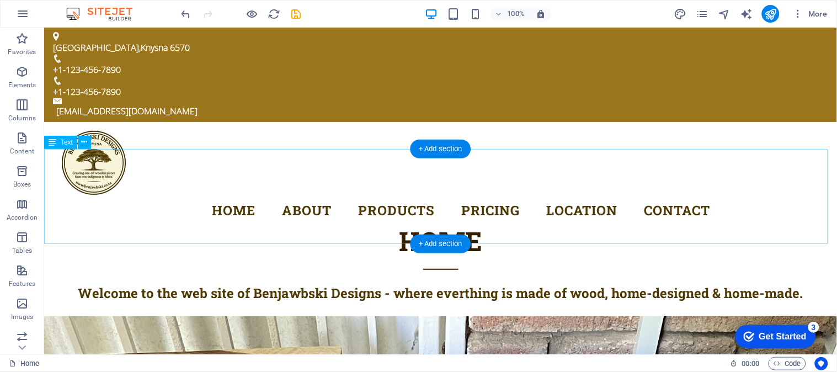
click at [233, 223] on div "Home Welcome to the web site of Benjawbski Designs - where everthing is made of…" at bounding box center [440, 268] width 793 height 95
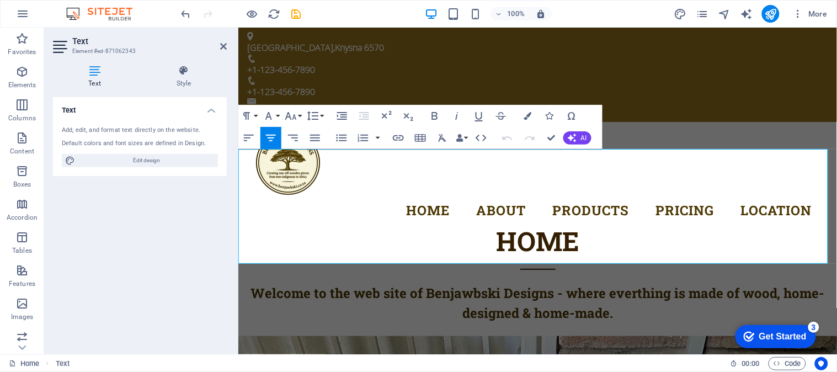
click at [406, 284] on span "Welcome to the web site of Benjawbski Designs - where everthing is made of wood…" at bounding box center [537, 303] width 575 height 38
click at [635, 283] on p "Welcome to the web site of Benjawbski Designs - where everthing is made of wood…" at bounding box center [537, 303] width 599 height 40
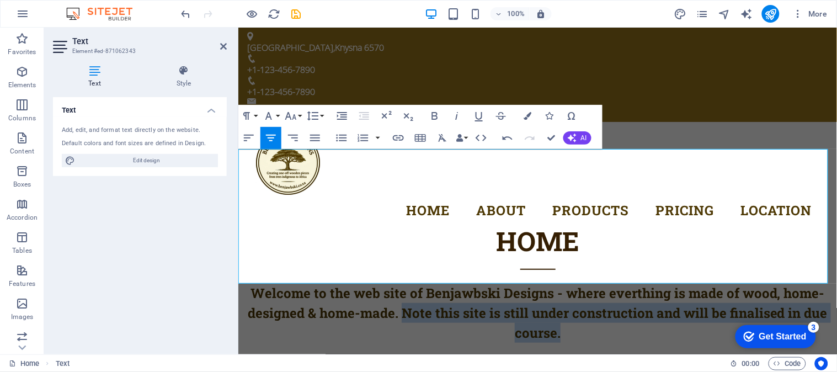
drag, startPoint x: 399, startPoint y: 241, endPoint x: 594, endPoint y: 252, distance: 195.1
click at [594, 283] on p "Welcome to the web site of Benjawbski Designs - where everthing is made of wood…" at bounding box center [537, 313] width 599 height 60
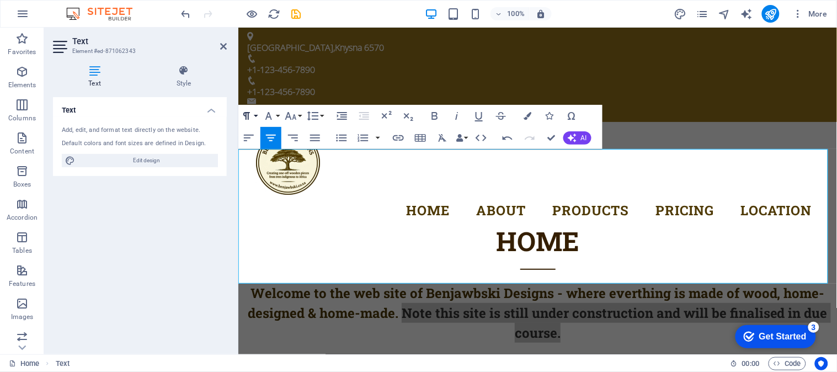
click at [256, 115] on button "Paragraph Format" at bounding box center [248, 116] width 21 height 22
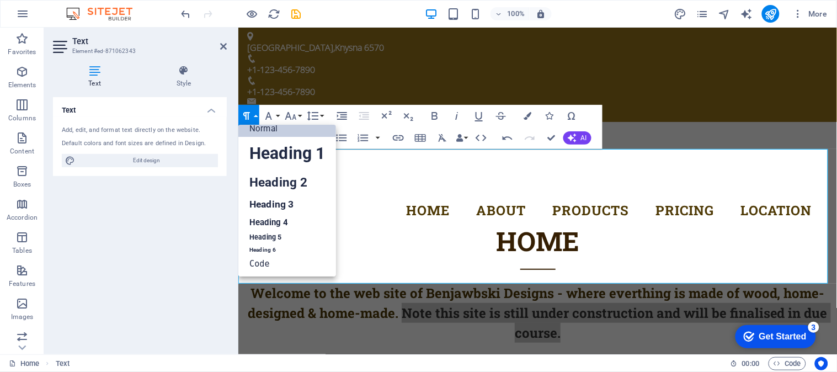
scroll to position [8, 0]
click at [256, 115] on button "Paragraph Format" at bounding box center [248, 116] width 21 height 22
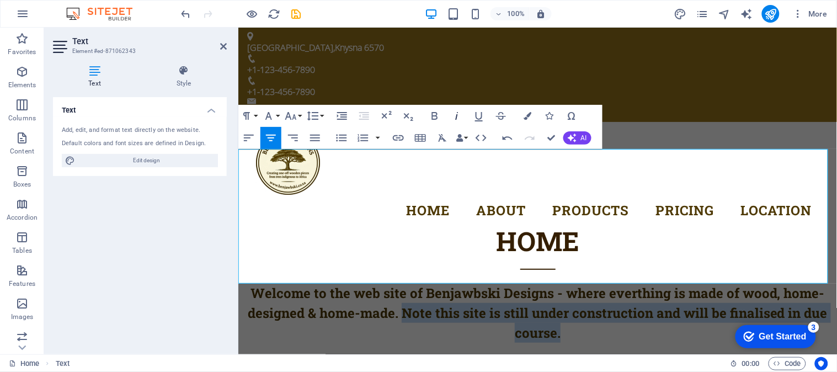
click at [456, 117] on icon "button" at bounding box center [457, 116] width 3 height 8
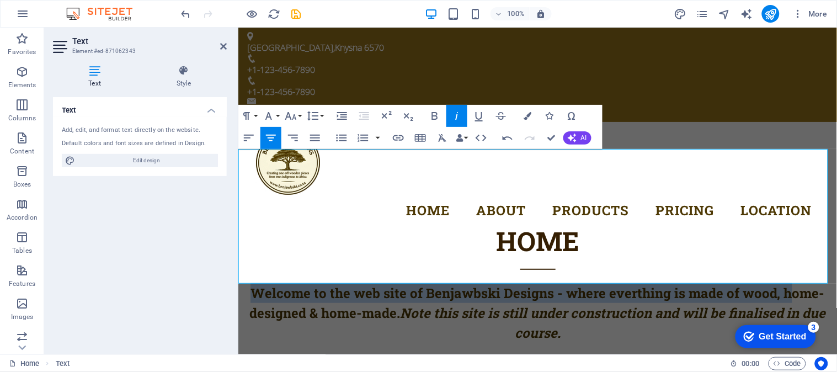
click at [433, 304] on em "Note this site is still under construction and will be finalised in due course." at bounding box center [613, 323] width 426 height 38
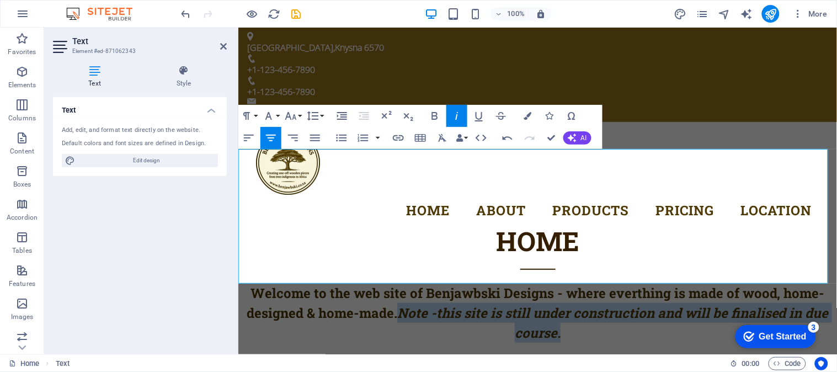
drag, startPoint x: 398, startPoint y: 241, endPoint x: 575, endPoint y: 254, distance: 177.1
click at [575, 283] on p "Welcome to the web site of Benjawbski Designs - where everthing is made of wood…" at bounding box center [537, 313] width 599 height 60
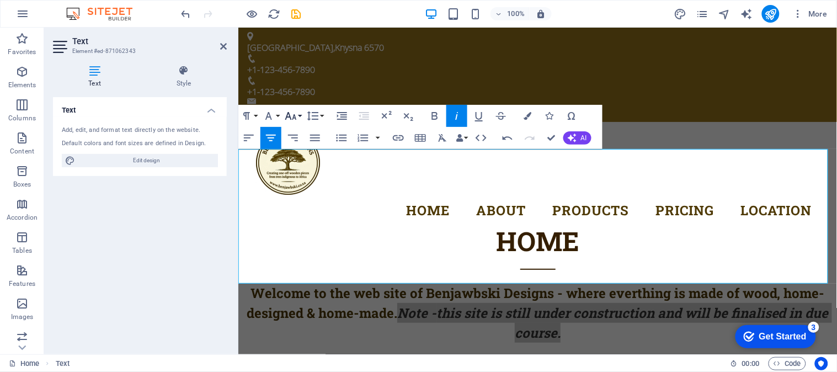
click at [301, 116] on button "Font Size" at bounding box center [293, 116] width 21 height 22
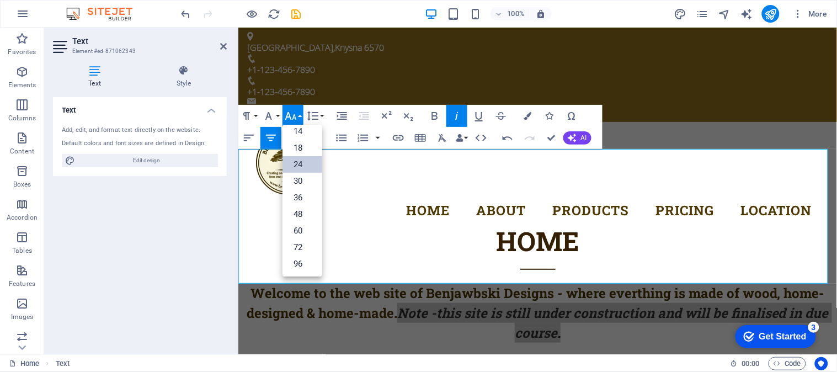
scroll to position [88, 0]
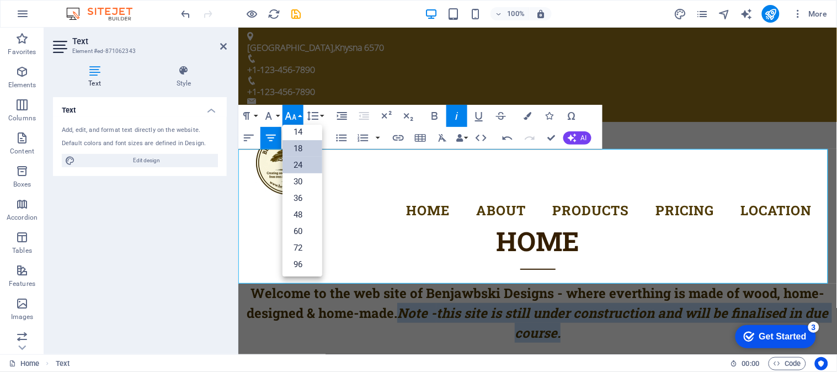
click at [304, 147] on link "18" at bounding box center [303, 148] width 40 height 17
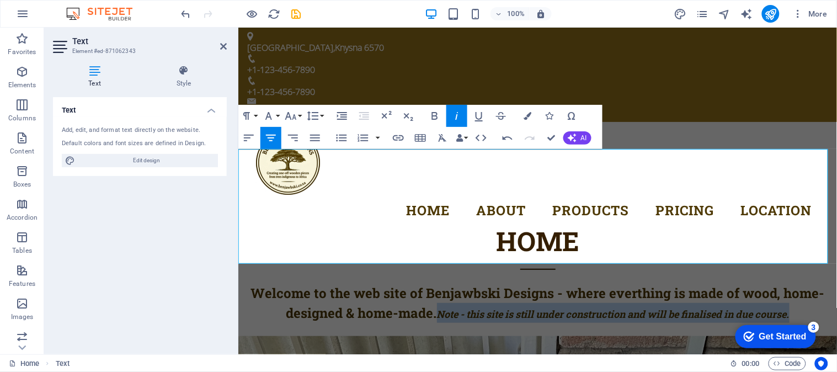
click at [437, 307] on em "Note - this site is still under construction and will be finalised in due cours…" at bounding box center [613, 313] width 353 height 13
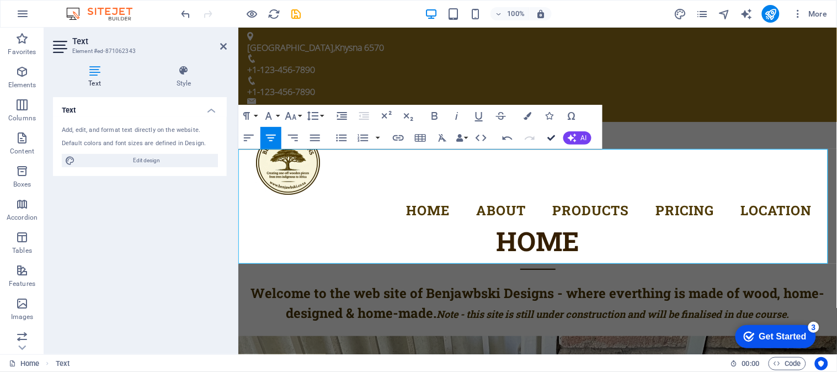
drag, startPoint x: 552, startPoint y: 136, endPoint x: 510, endPoint y: 122, distance: 43.6
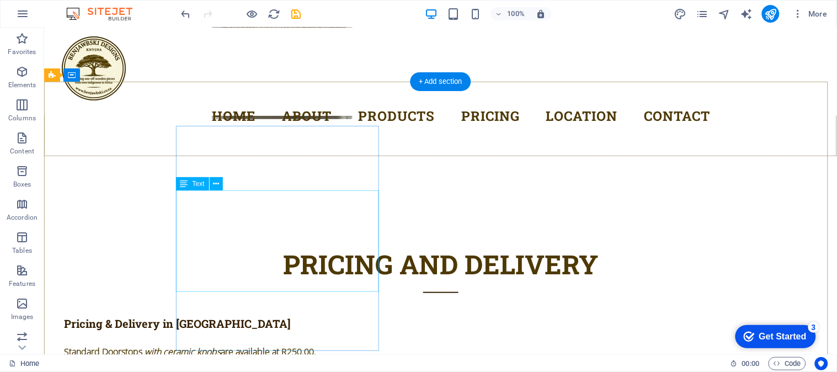
scroll to position [5735, 0]
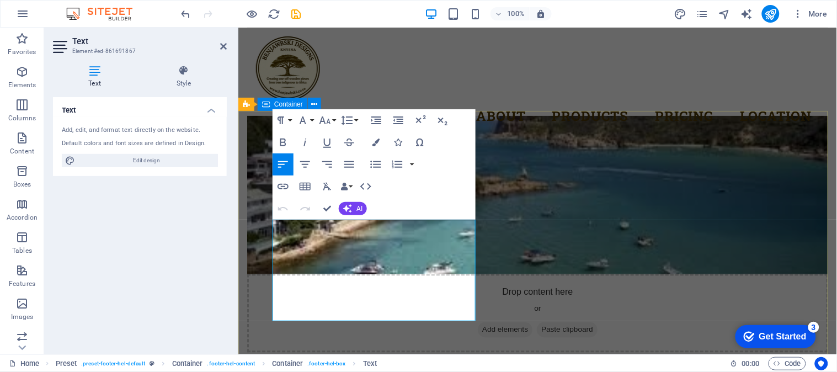
scroll to position [5225, 0]
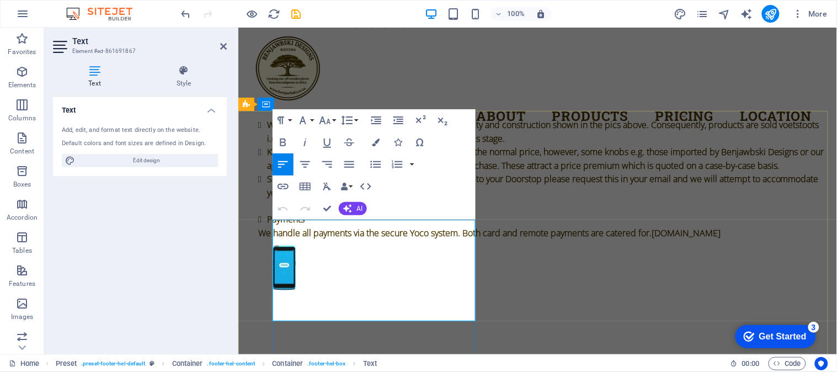
click at [185, 72] on icon at bounding box center [184, 70] width 86 height 11
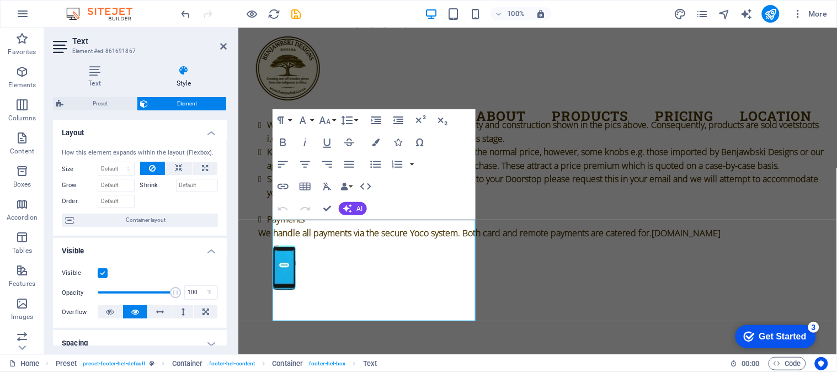
click at [185, 72] on icon at bounding box center [184, 70] width 86 height 11
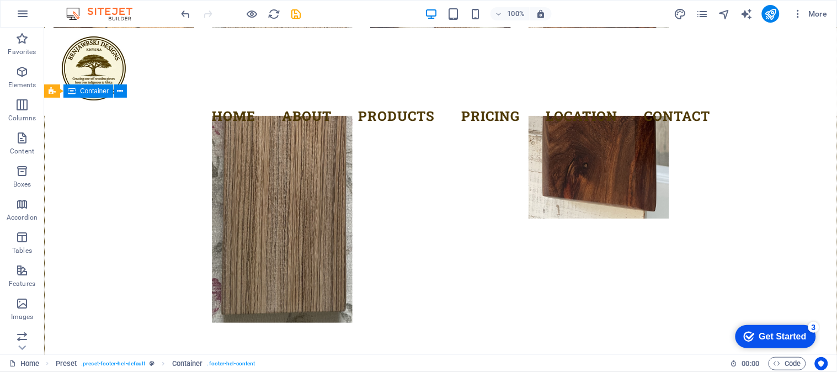
scroll to position [5708, 0]
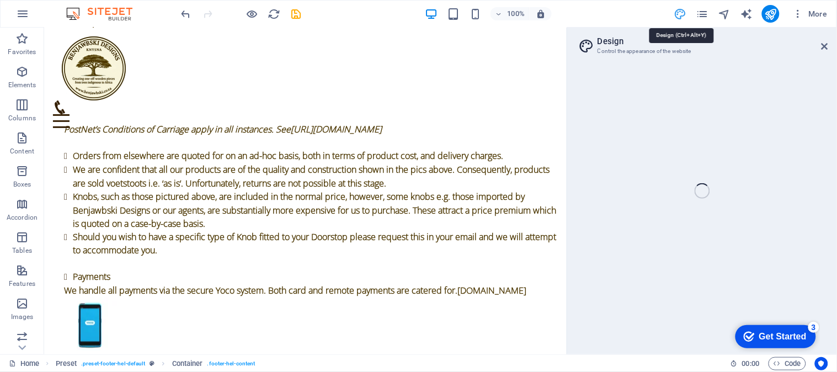
select select "800"
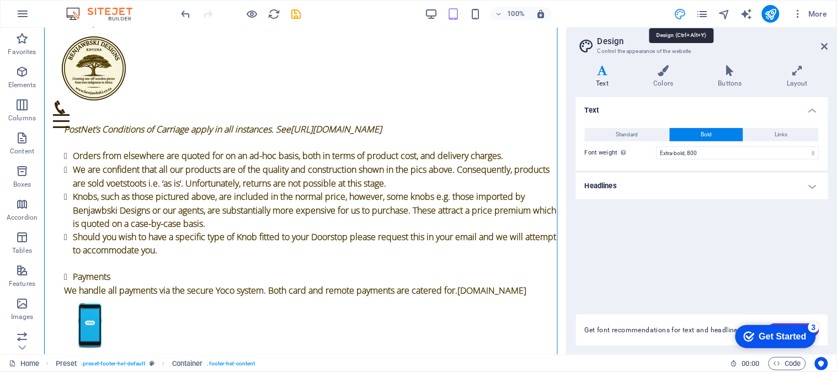
scroll to position [6570, 0]
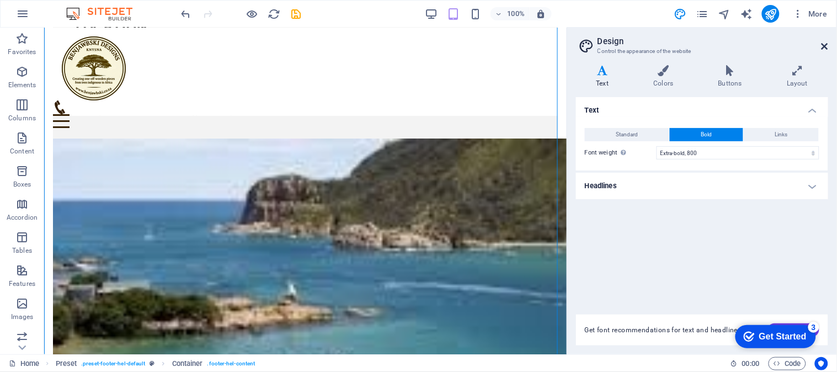
click at [828, 44] on icon at bounding box center [825, 46] width 7 height 9
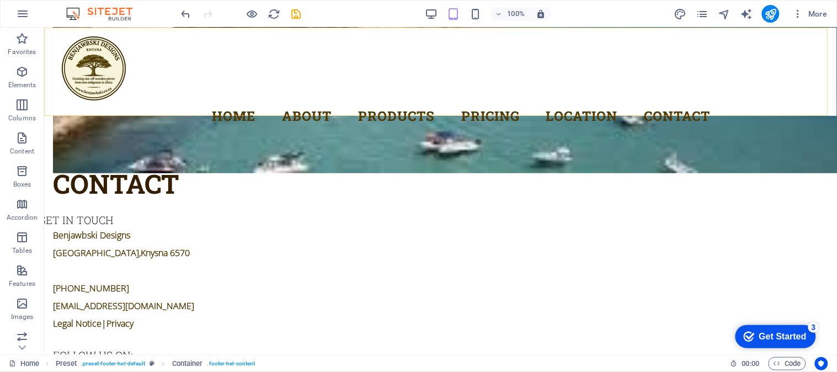
scroll to position [5853, 0]
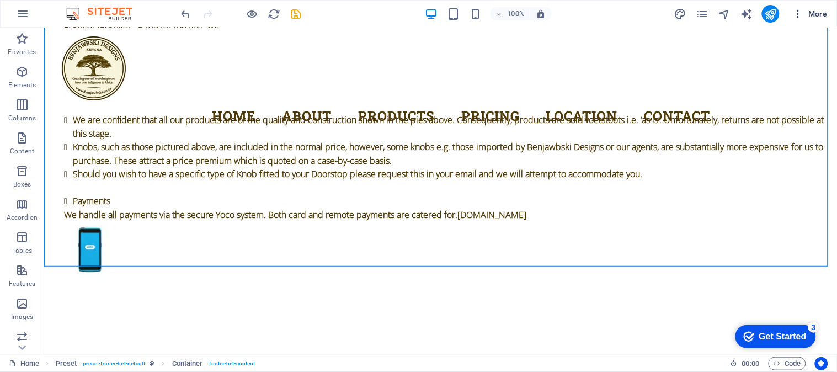
click at [816, 13] on span "More" at bounding box center [810, 13] width 35 height 11
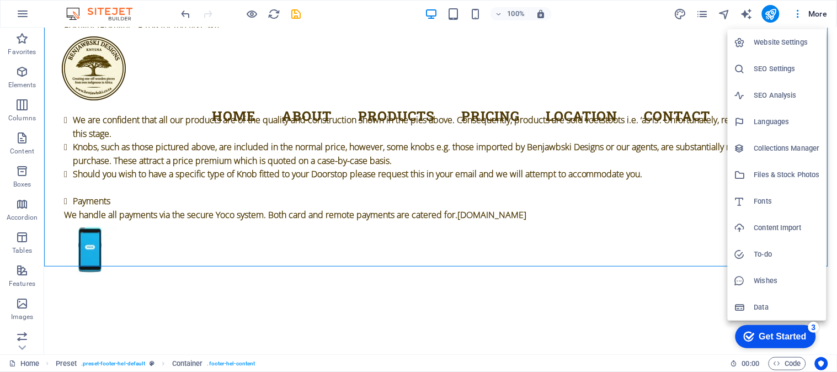
click at [233, 246] on div at bounding box center [418, 186] width 837 height 372
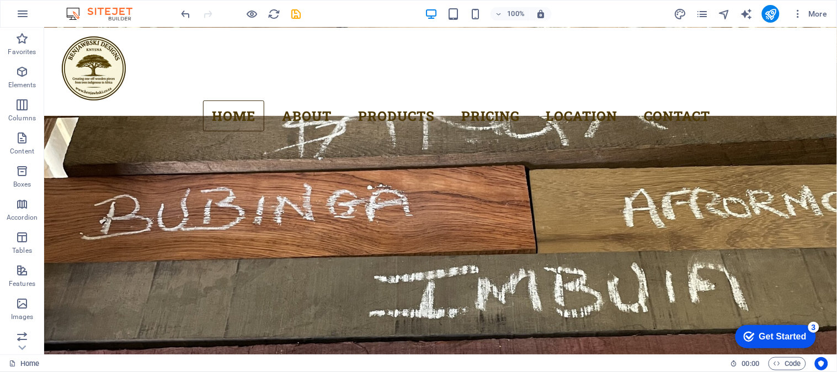
scroll to position [0, 0]
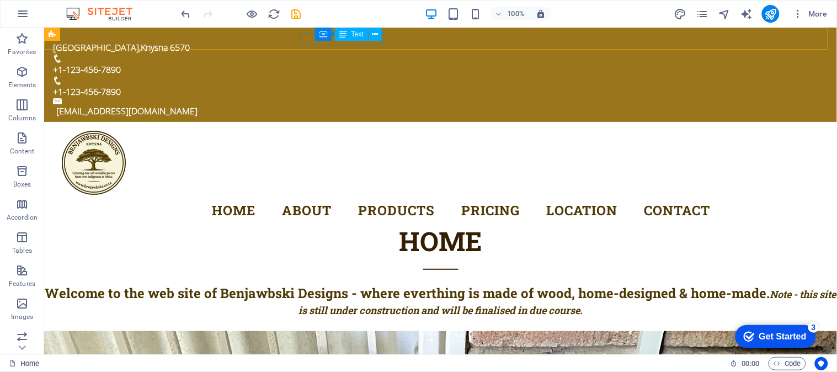
click at [349, 35] on div "Text" at bounding box center [351, 34] width 33 height 13
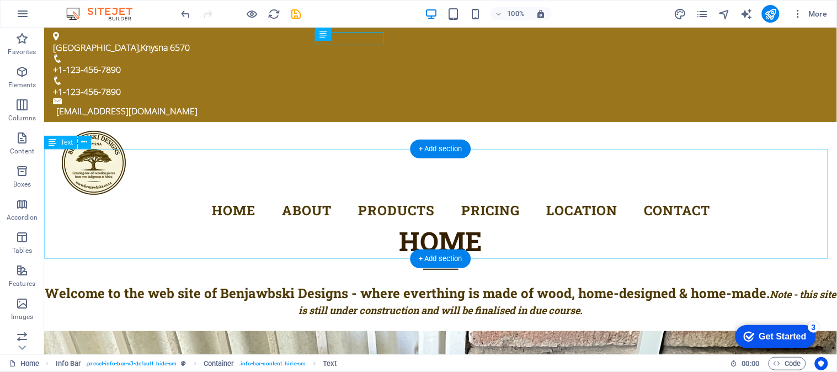
click at [429, 221] on div "Home Welcome to the web site of Benjawbski Designs - where everthing is made of…" at bounding box center [440, 276] width 793 height 110
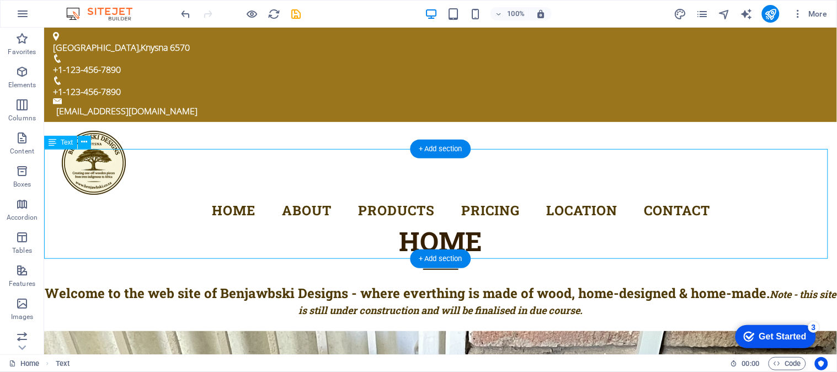
click at [429, 221] on div "Home Welcome to the web site of Benjawbski Designs - where everthing is made of…" at bounding box center [440, 276] width 793 height 110
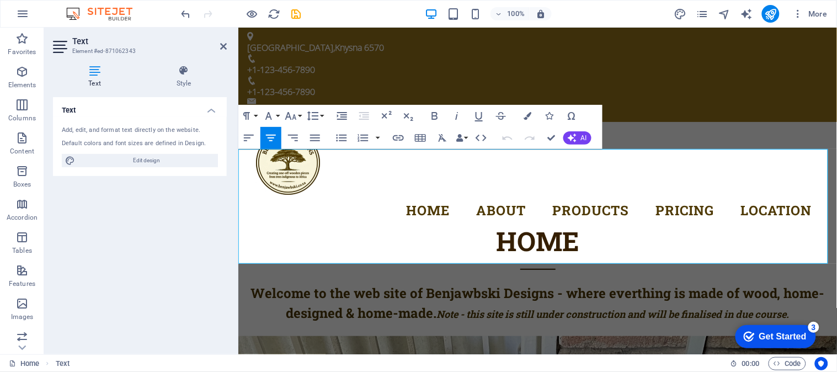
click at [437, 307] on em "Note - this site is still under construction and will be finalised in due cours…" at bounding box center [613, 313] width 353 height 13
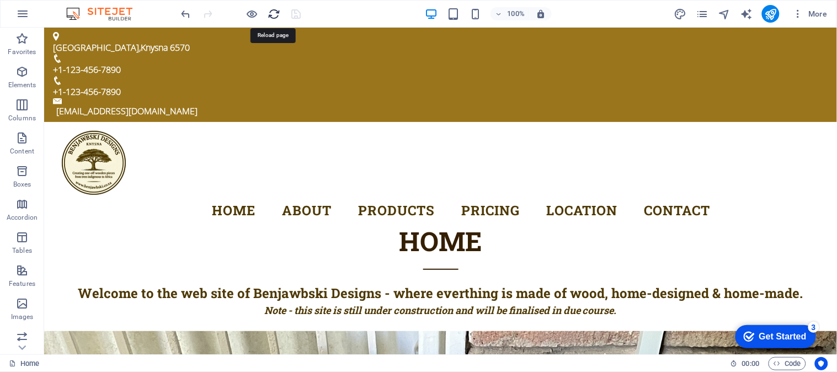
click at [0, 0] on icon "reload" at bounding box center [0, 0] width 0 height 0
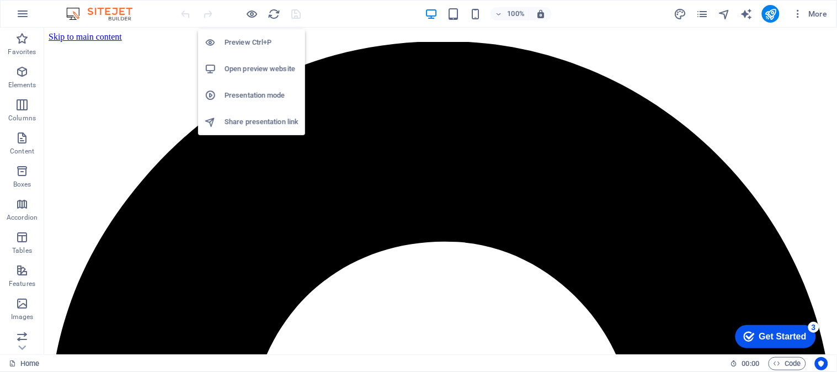
click at [249, 69] on h6 "Open preview website" at bounding box center [262, 68] width 74 height 13
click at [250, 40] on h6 "Preview Ctrl+P" at bounding box center [262, 42] width 74 height 13
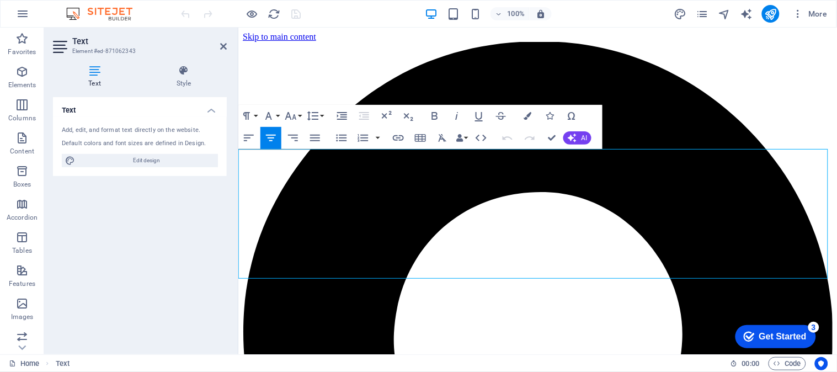
drag, startPoint x: 647, startPoint y: 259, endPoint x: 666, endPoint y: 259, distance: 18.2
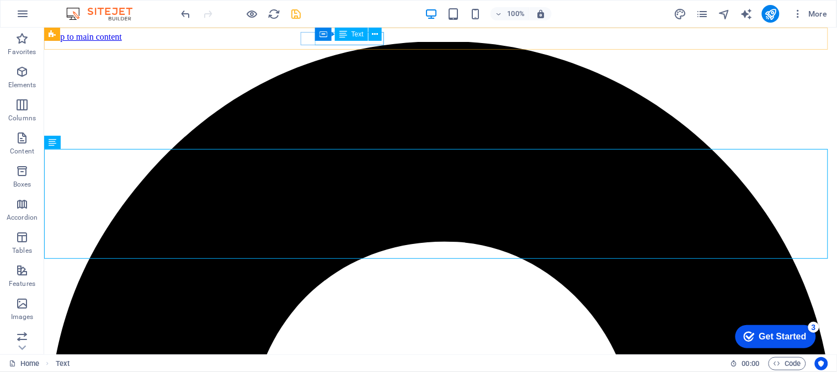
click at [355, 38] on div "Text" at bounding box center [351, 34] width 33 height 13
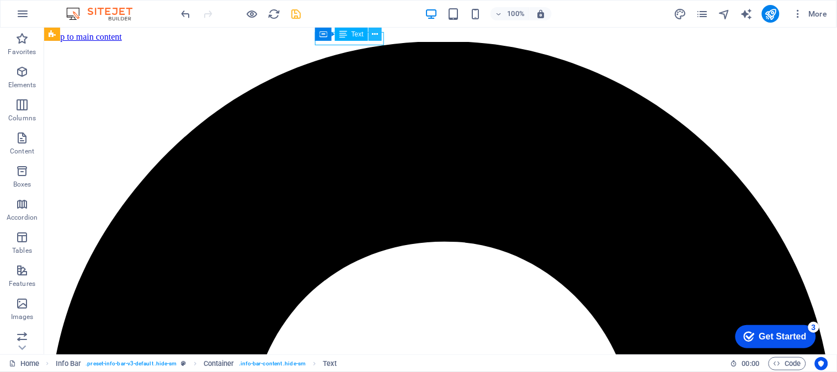
click at [376, 36] on icon at bounding box center [375, 35] width 6 height 12
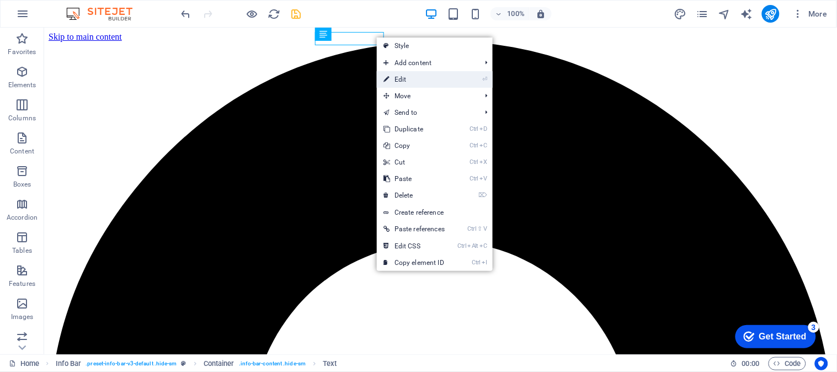
click at [399, 79] on link "⏎ Edit" at bounding box center [414, 79] width 75 height 17
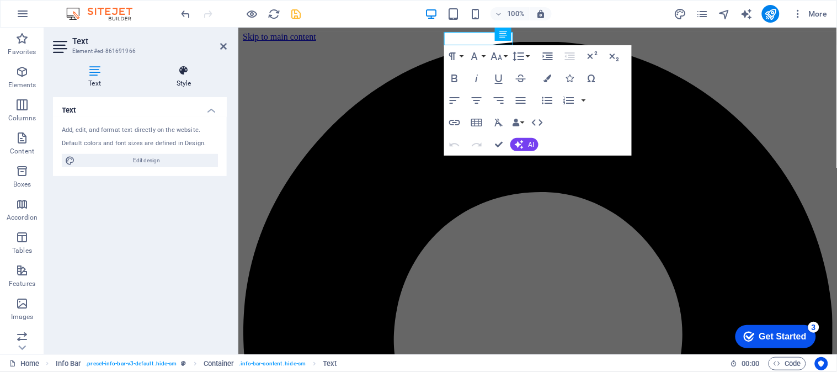
click at [183, 76] on h4 "Style" at bounding box center [184, 76] width 86 height 23
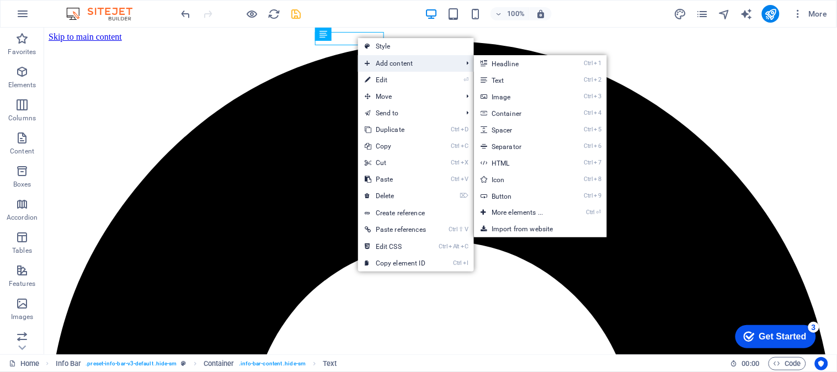
click at [386, 64] on span "Add content" at bounding box center [407, 63] width 99 height 17
click at [510, 227] on link "Import from website" at bounding box center [540, 229] width 132 height 17
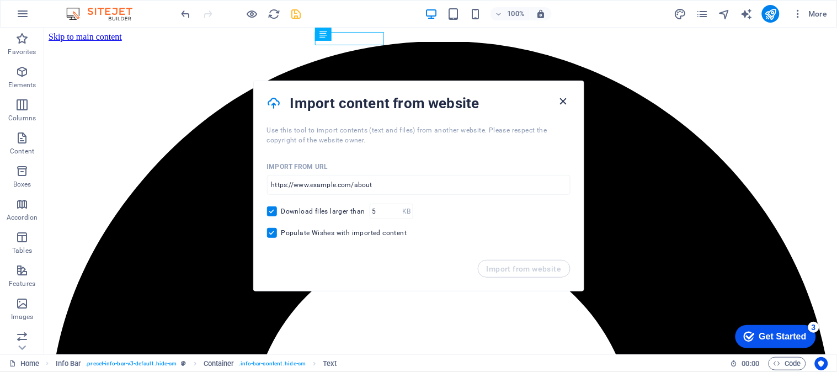
click at [564, 98] on icon "button" at bounding box center [563, 101] width 13 height 13
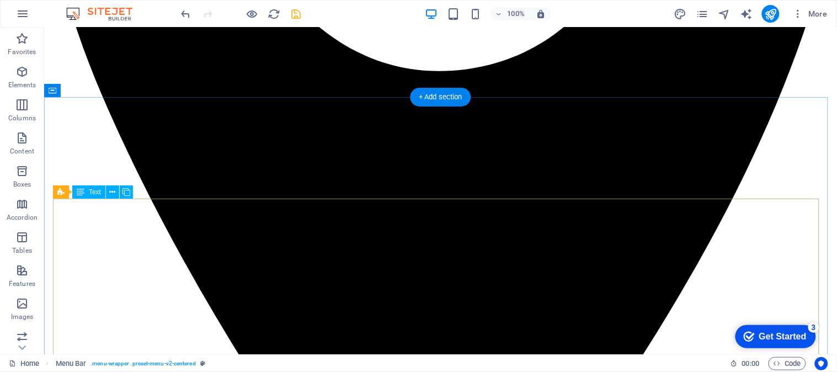
scroll to position [582, 0]
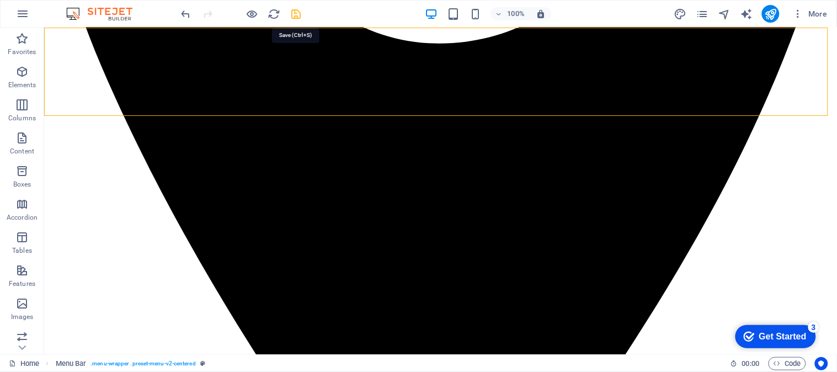
click at [297, 13] on icon "save" at bounding box center [296, 14] width 13 height 13
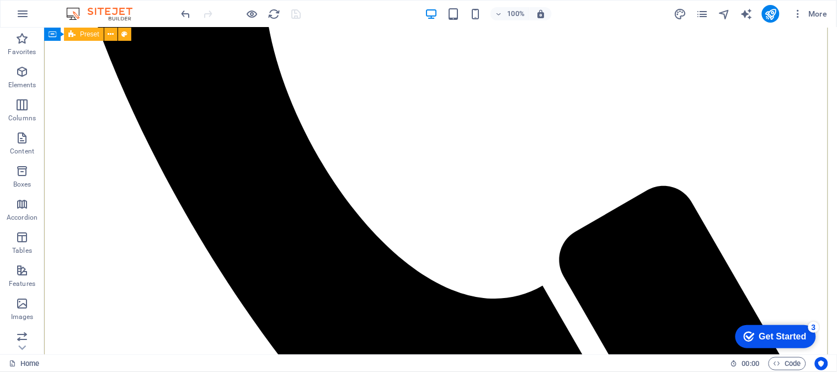
scroll to position [1724, 0]
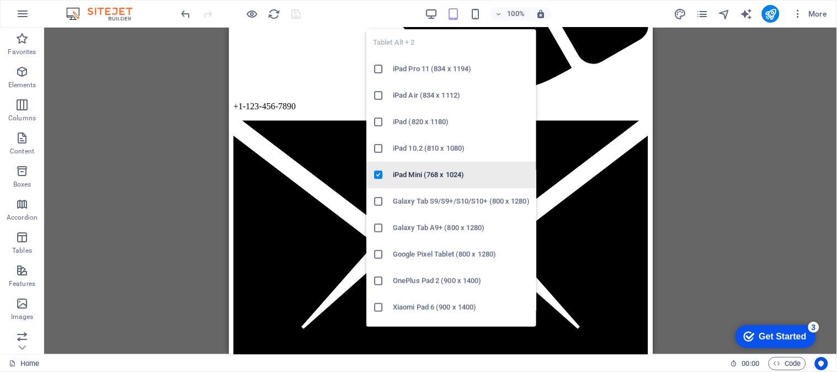
click at [442, 172] on h6 "iPad Mini (768 x 1024)" at bounding box center [461, 174] width 137 height 13
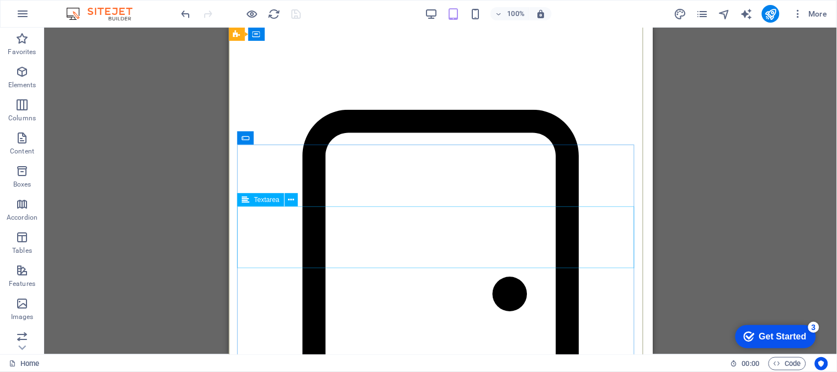
scroll to position [6382, 0]
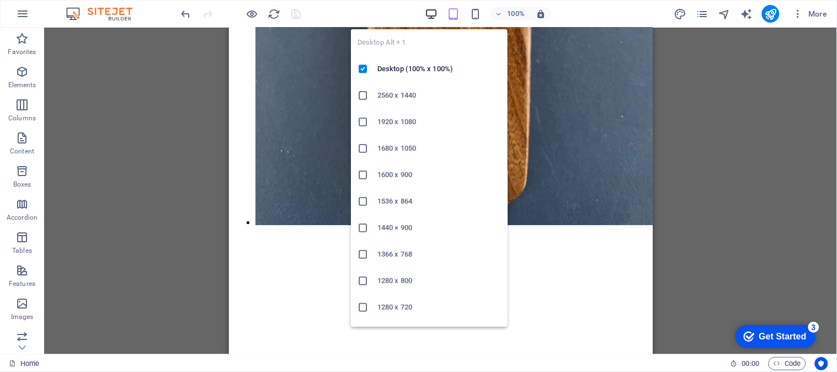
click at [433, 12] on icon "button" at bounding box center [431, 14] width 13 height 13
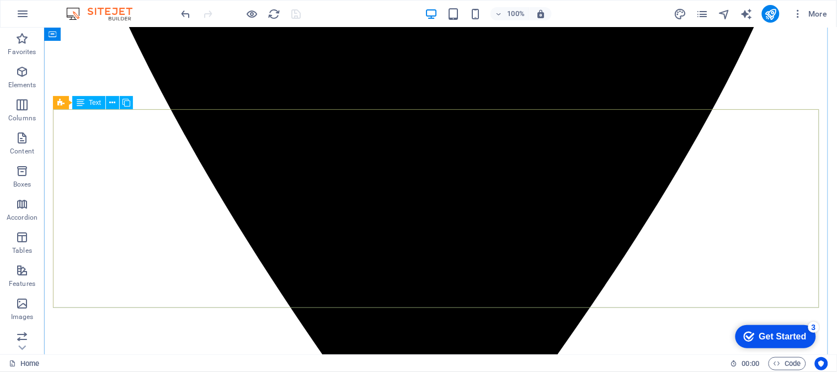
scroll to position [672, 0]
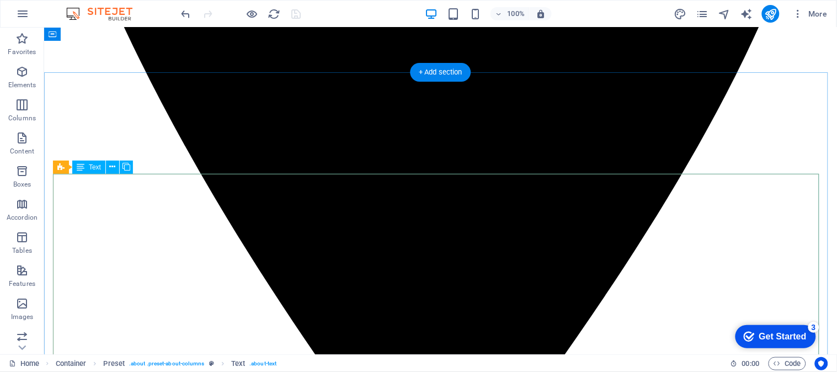
scroll to position [549, 0]
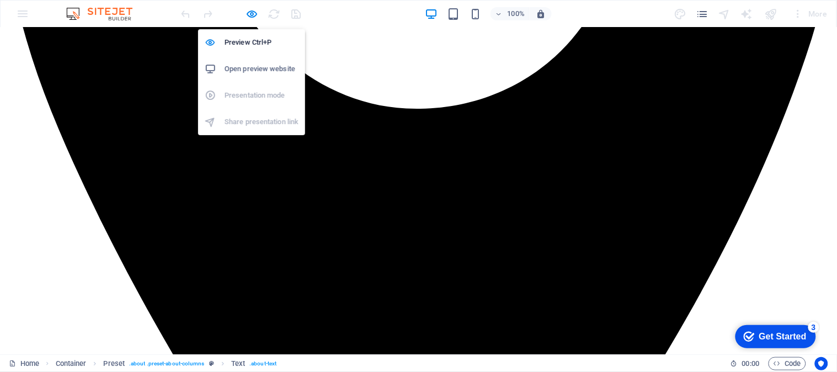
click at [255, 68] on h6 "Open preview website" at bounding box center [262, 68] width 74 height 13
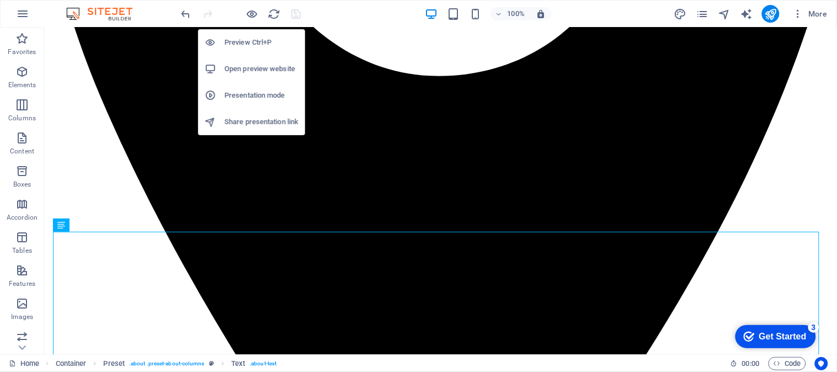
click at [254, 67] on h6 "Open preview website" at bounding box center [262, 68] width 74 height 13
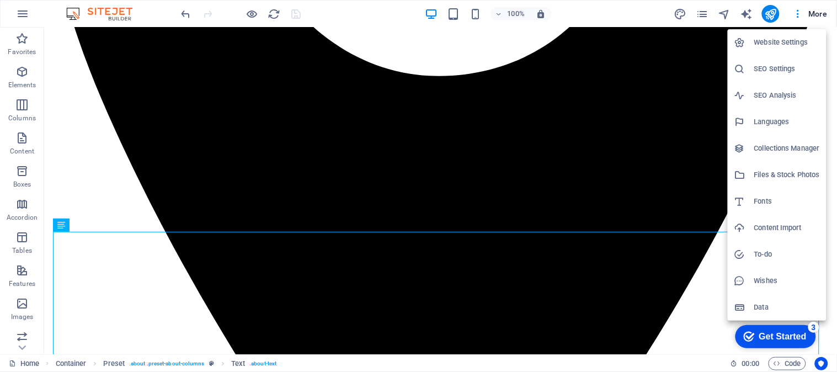
click at [818, 13] on div at bounding box center [418, 186] width 837 height 372
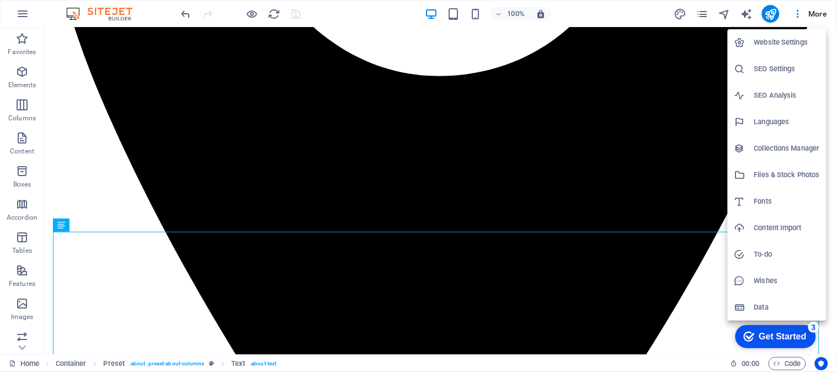
click at [236, 115] on div at bounding box center [418, 186] width 837 height 372
